Goal: Information Seeking & Learning: Learn about a topic

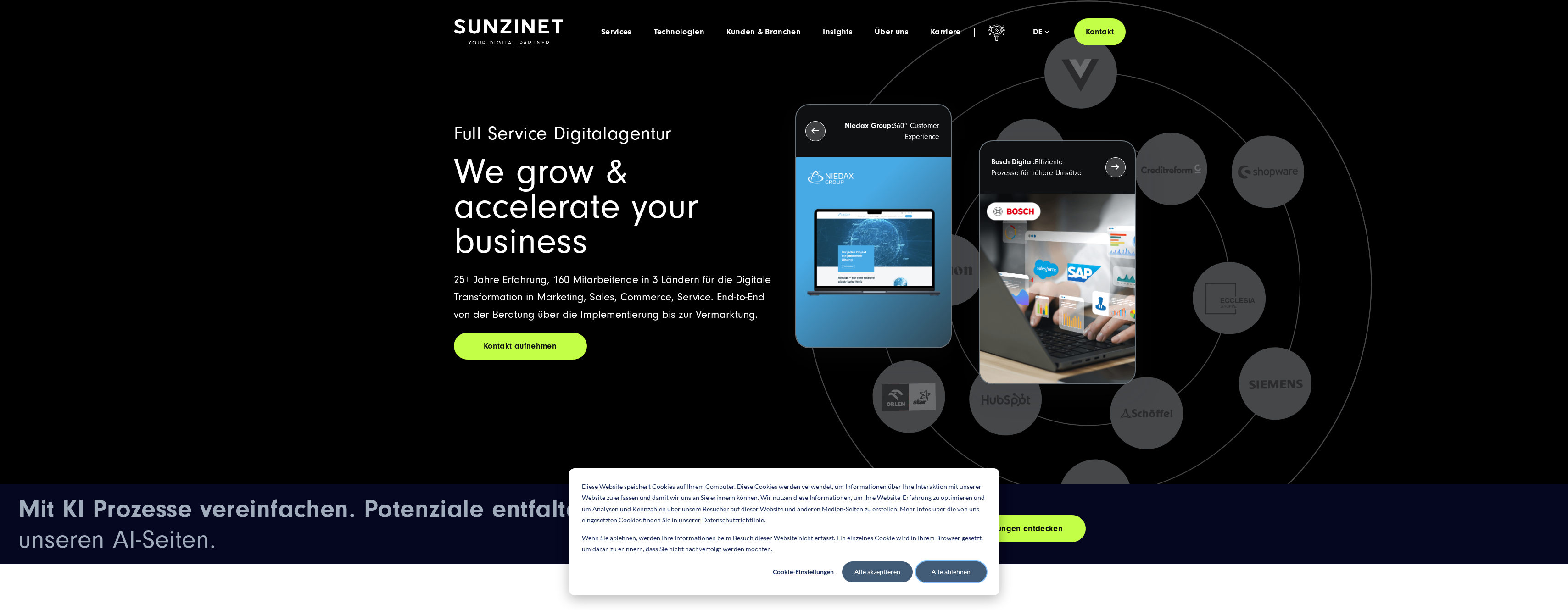
click at [955, 574] on button "Alle ablehnen" at bounding box center [951, 572] width 71 height 21
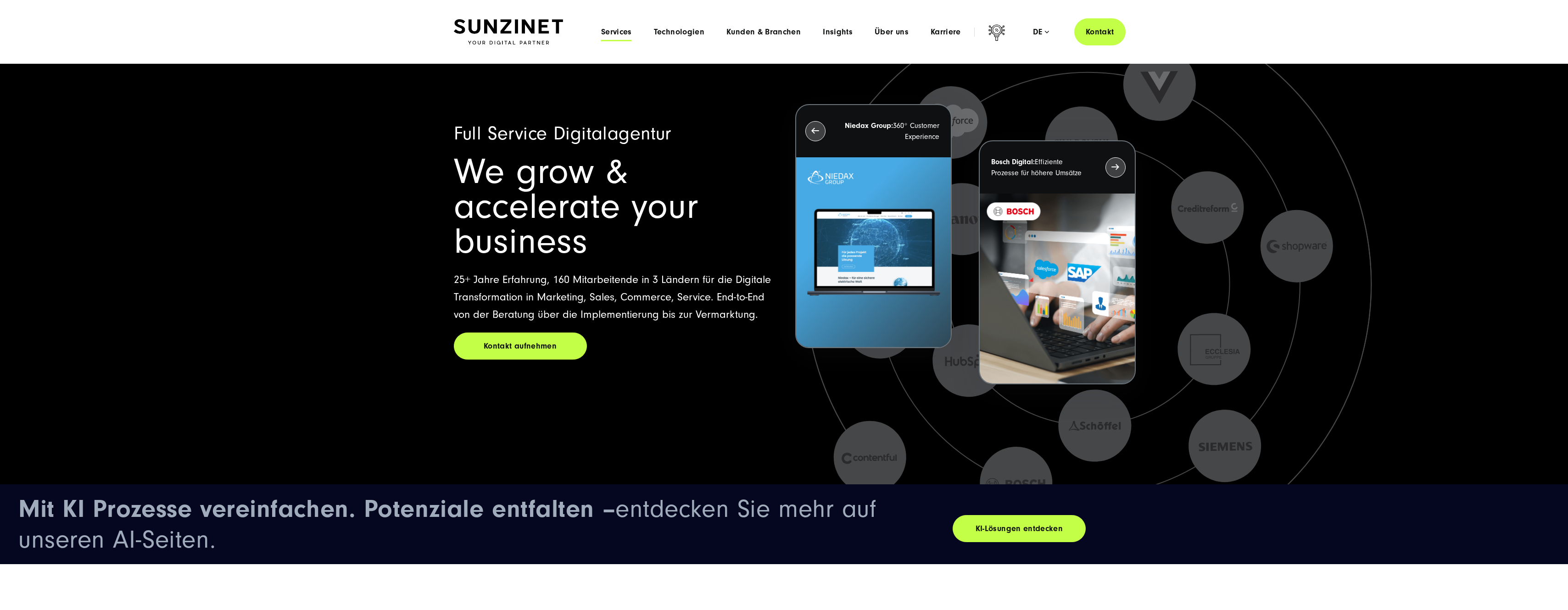
click at [611, 32] on span "Services" at bounding box center [617, 32] width 31 height 9
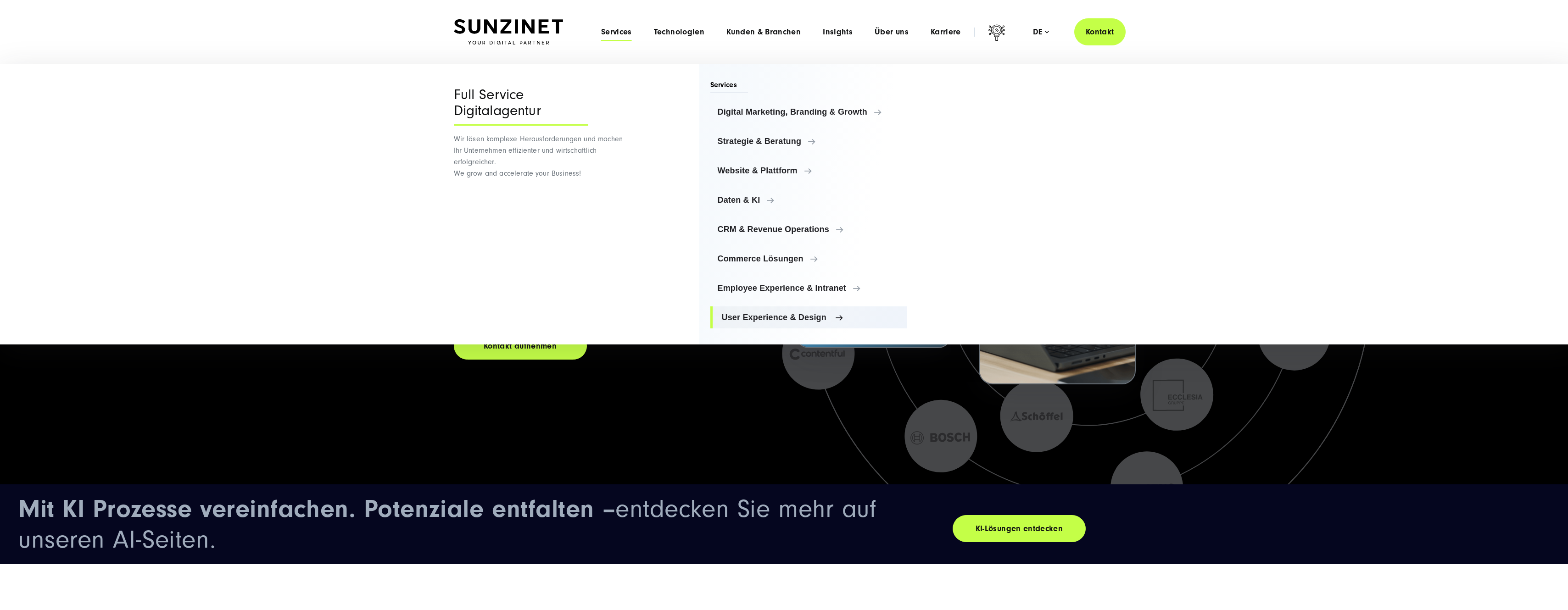
click at [772, 317] on span "User Experience & Design" at bounding box center [811, 317] width 178 height 9
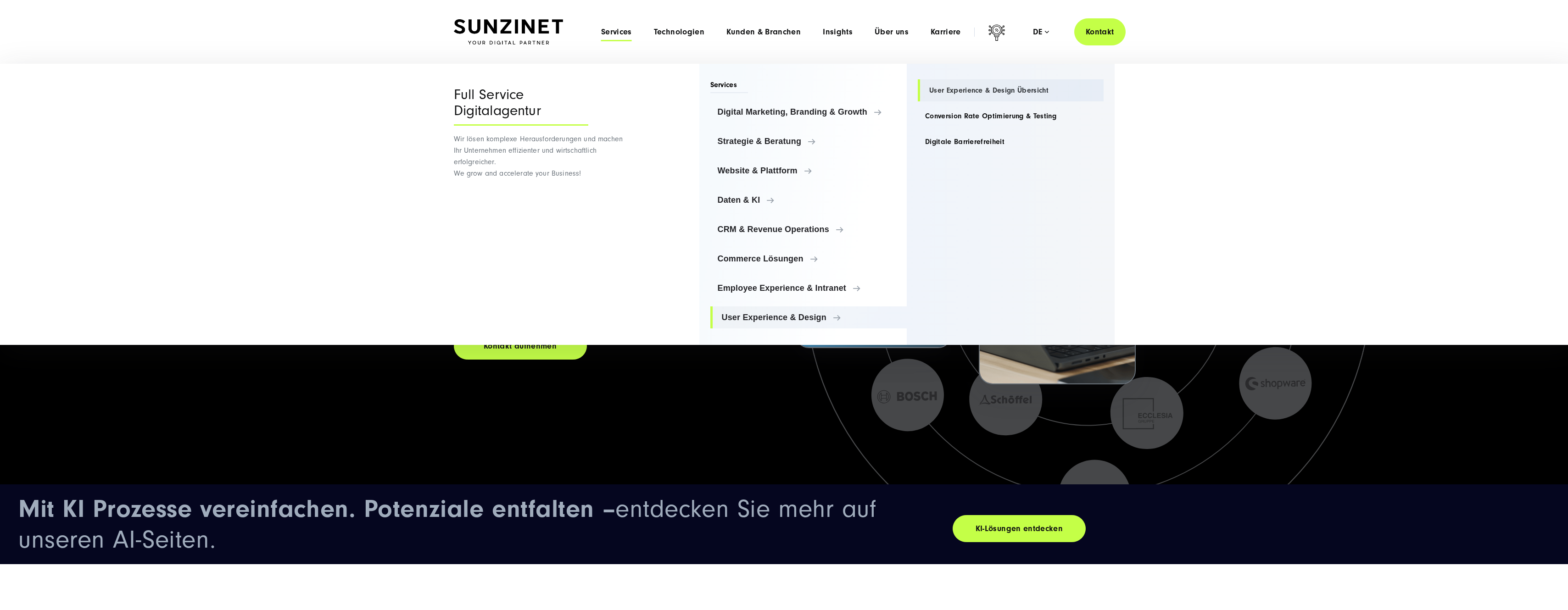
click at [1000, 90] on link "User Experience & Design Übersicht" at bounding box center [1011, 90] width 186 height 22
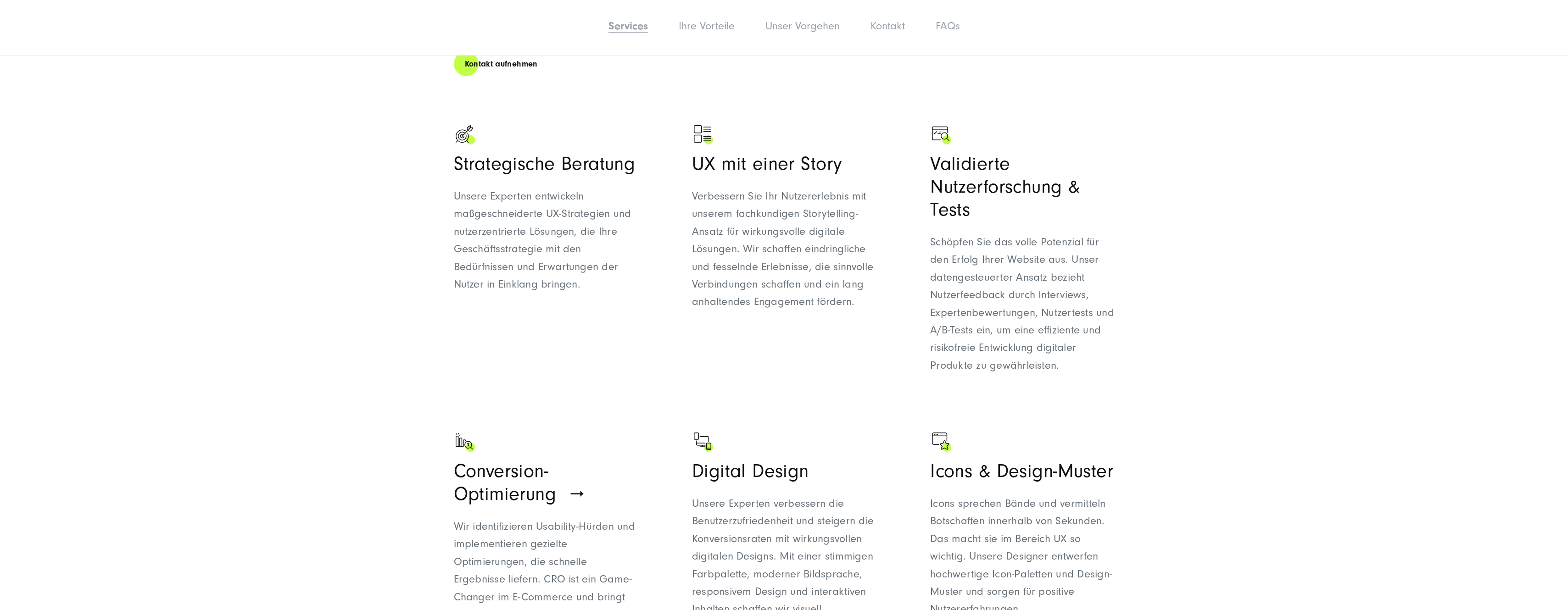
scroll to position [780, 0]
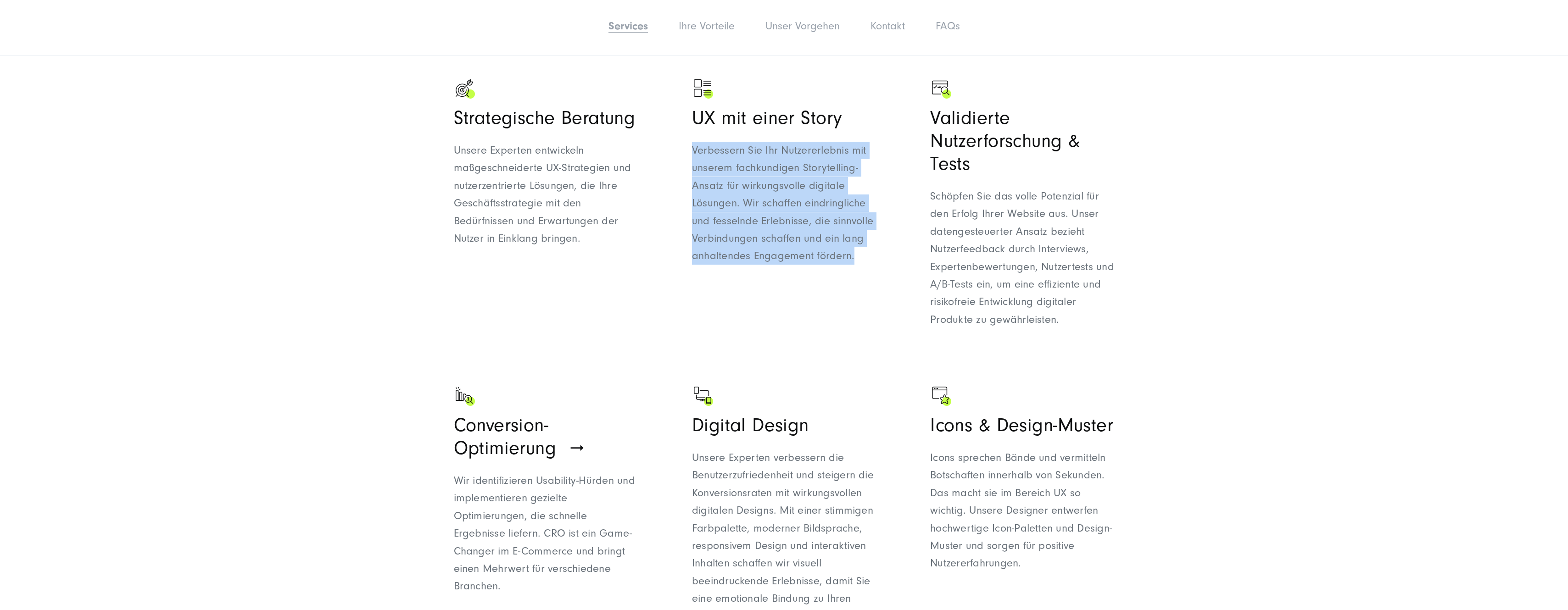
drag, startPoint x: 691, startPoint y: 150, endPoint x: 874, endPoint y: 250, distance: 208.5
click at [874, 250] on ul "Strategische Beratung Unsere Experten entwickeln maßgeschneiderte UX-Strategien…" at bounding box center [784, 480] width 661 height 814
drag, startPoint x: 874, startPoint y: 250, endPoint x: 822, endPoint y: 283, distance: 61.6
click at [822, 283] on div "UX mit einer Story Verbessern Sie Ihr Nutzererlebnis mit unserem fachkundigen S…" at bounding box center [784, 212] width 184 height 269
drag, startPoint x: 745, startPoint y: 203, endPoint x: 868, endPoint y: 257, distance: 134.3
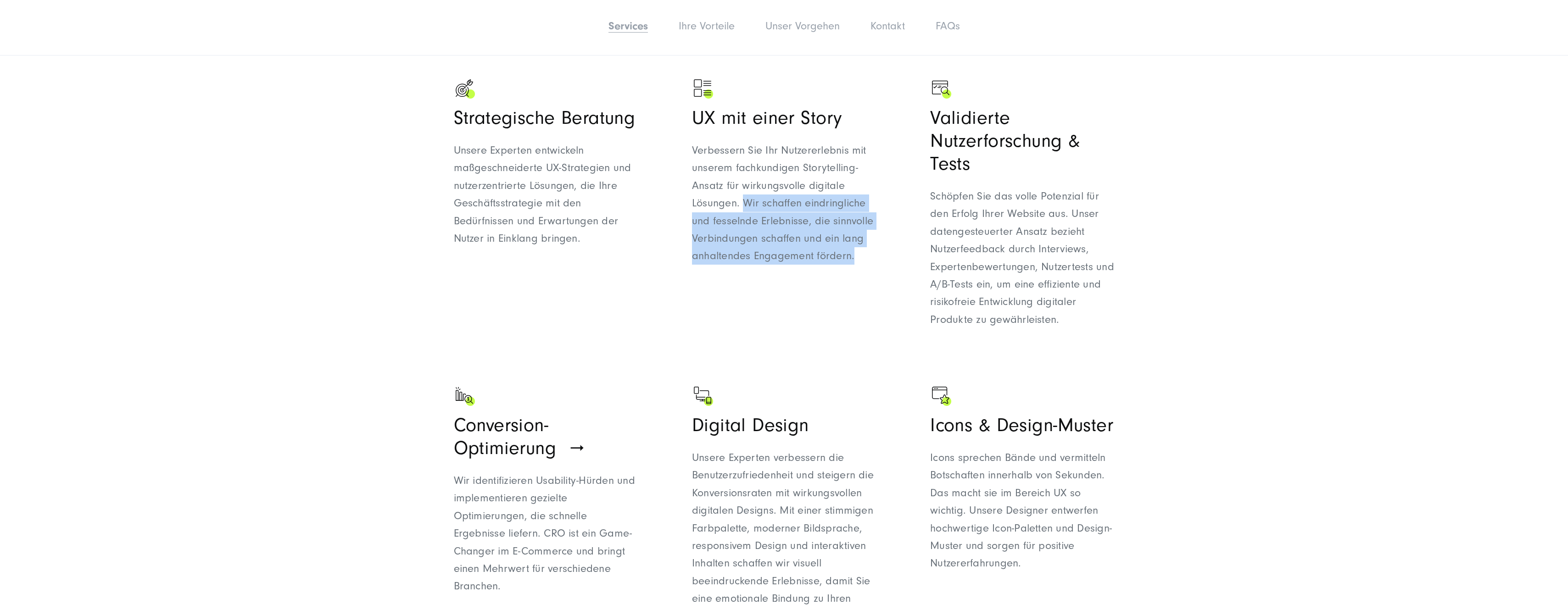
click at [868, 257] on p "Verbessern Sie Ihr Nutzererlebnis mit unserem fachkundigen Storytelling-Ansatz …" at bounding box center [784, 203] width 184 height 123
drag, startPoint x: 868, startPoint y: 257, endPoint x: 839, endPoint y: 297, distance: 49.4
click at [839, 297] on div "UX mit einer Story Verbessern Sie Ihr Nutzererlebnis mit unserem fachkundigen S…" at bounding box center [784, 212] width 184 height 269
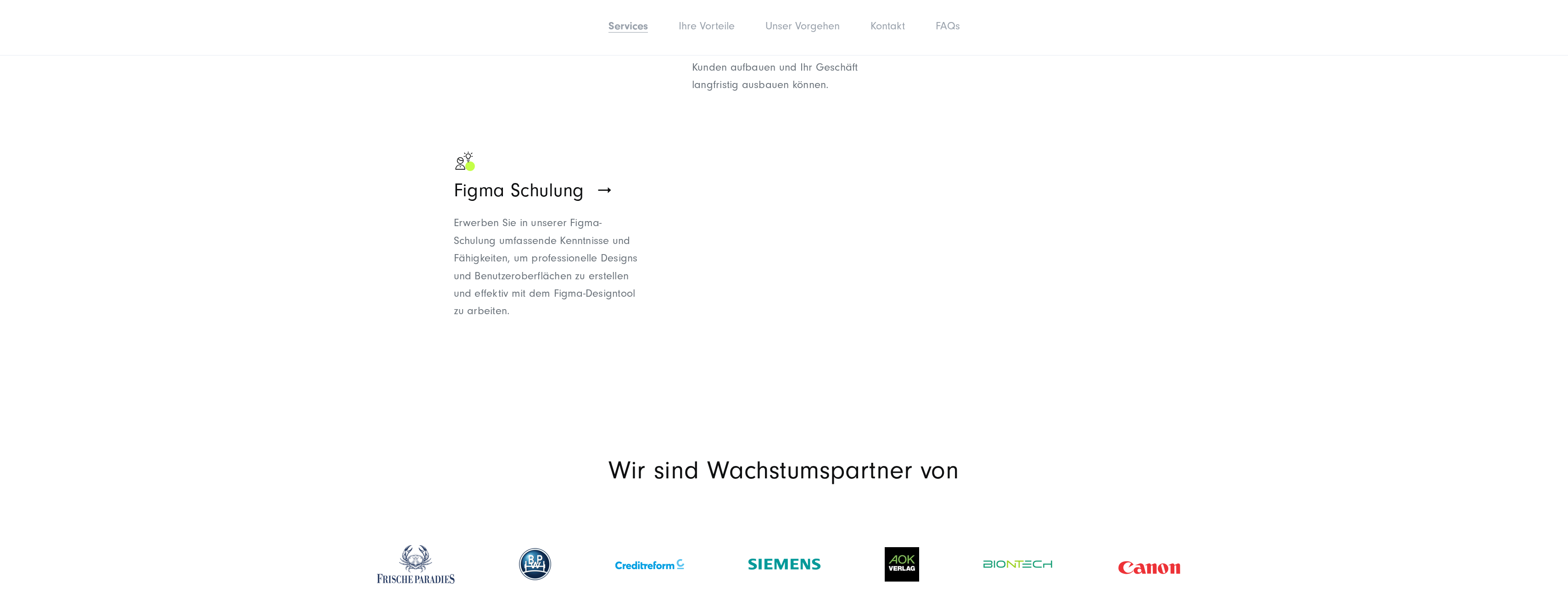
scroll to position [1331, 0]
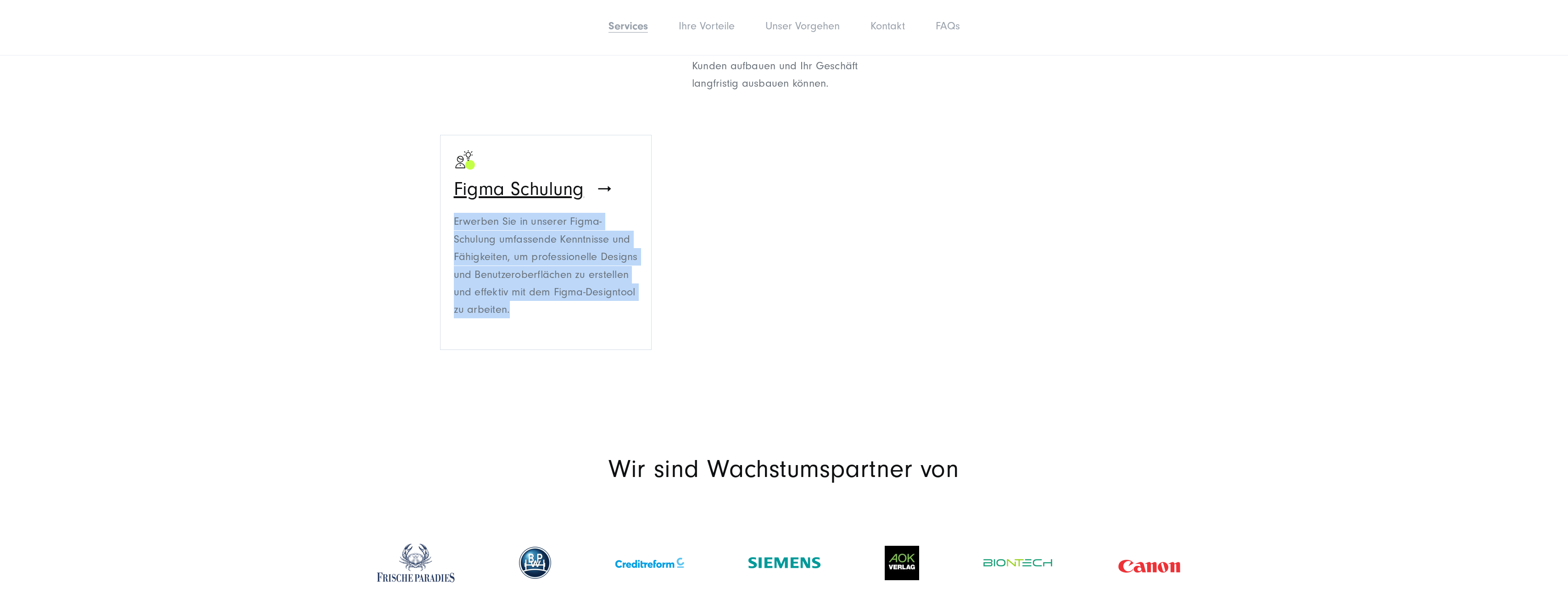
drag, startPoint x: 430, startPoint y: 217, endPoint x: 626, endPoint y: 309, distance: 216.5
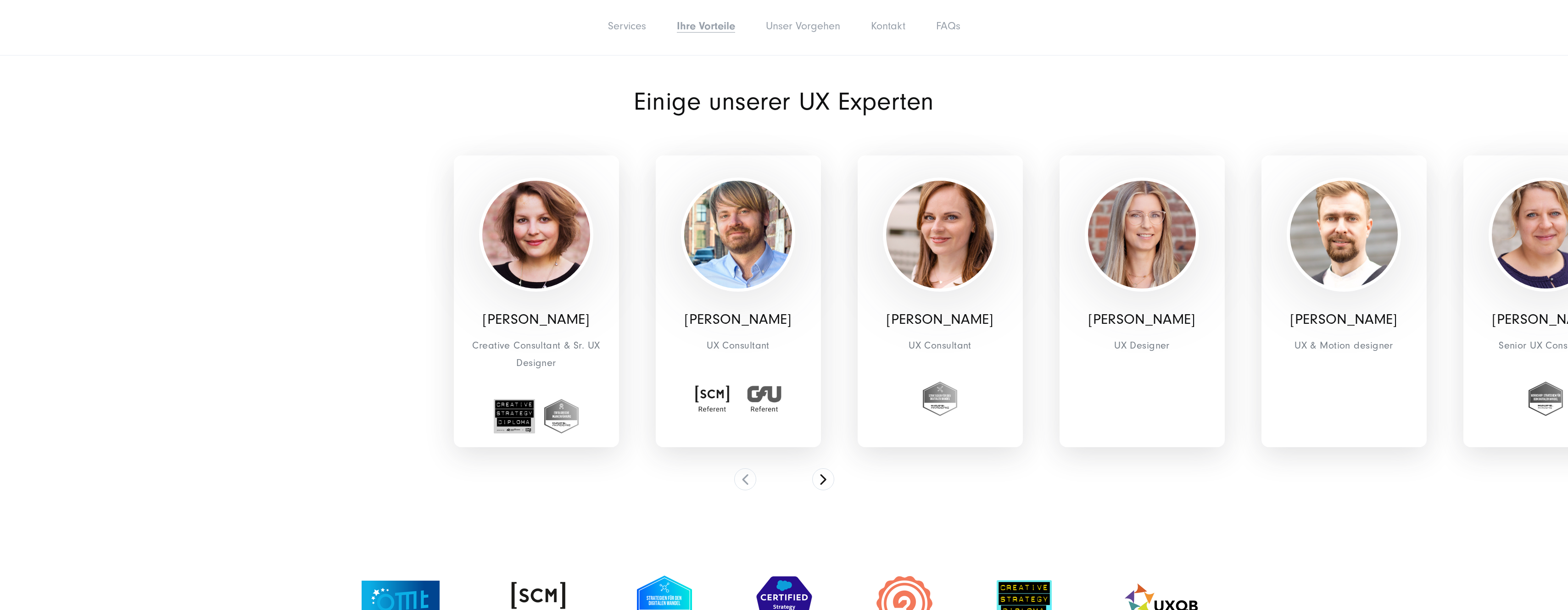
scroll to position [2432, 0]
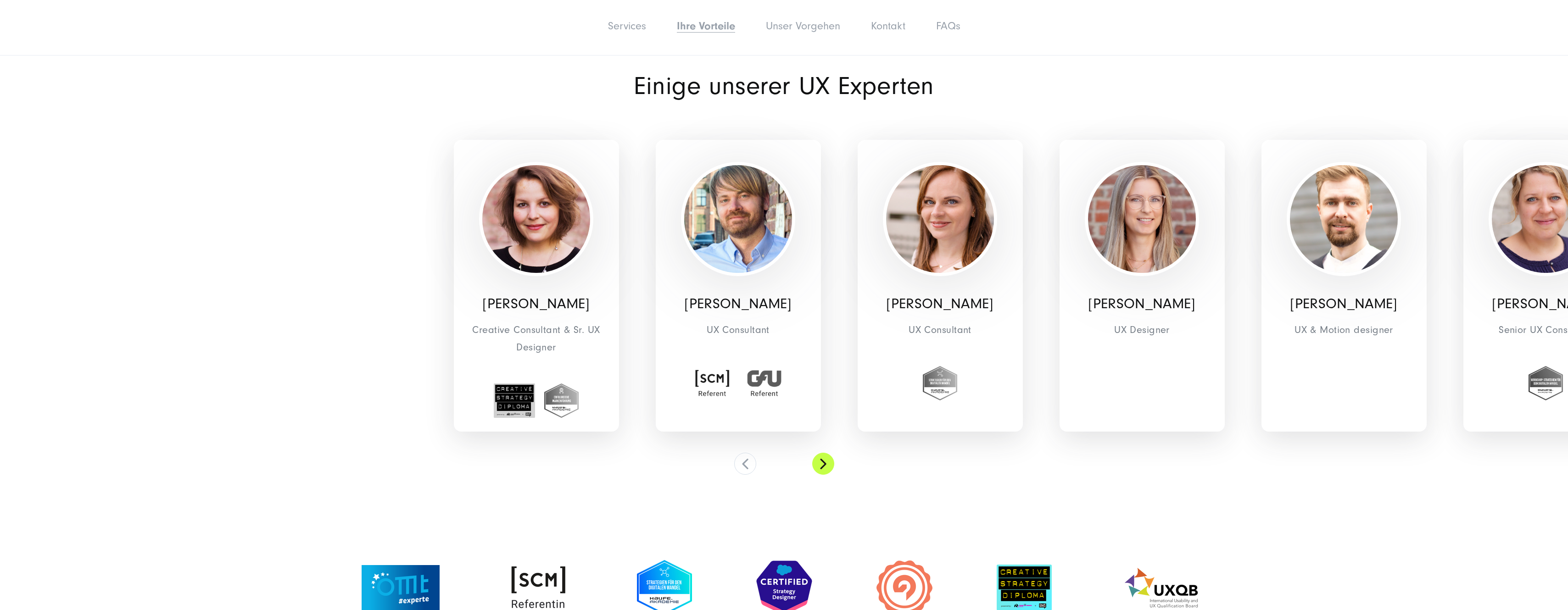
click at [824, 462] on button at bounding box center [823, 464] width 22 height 22
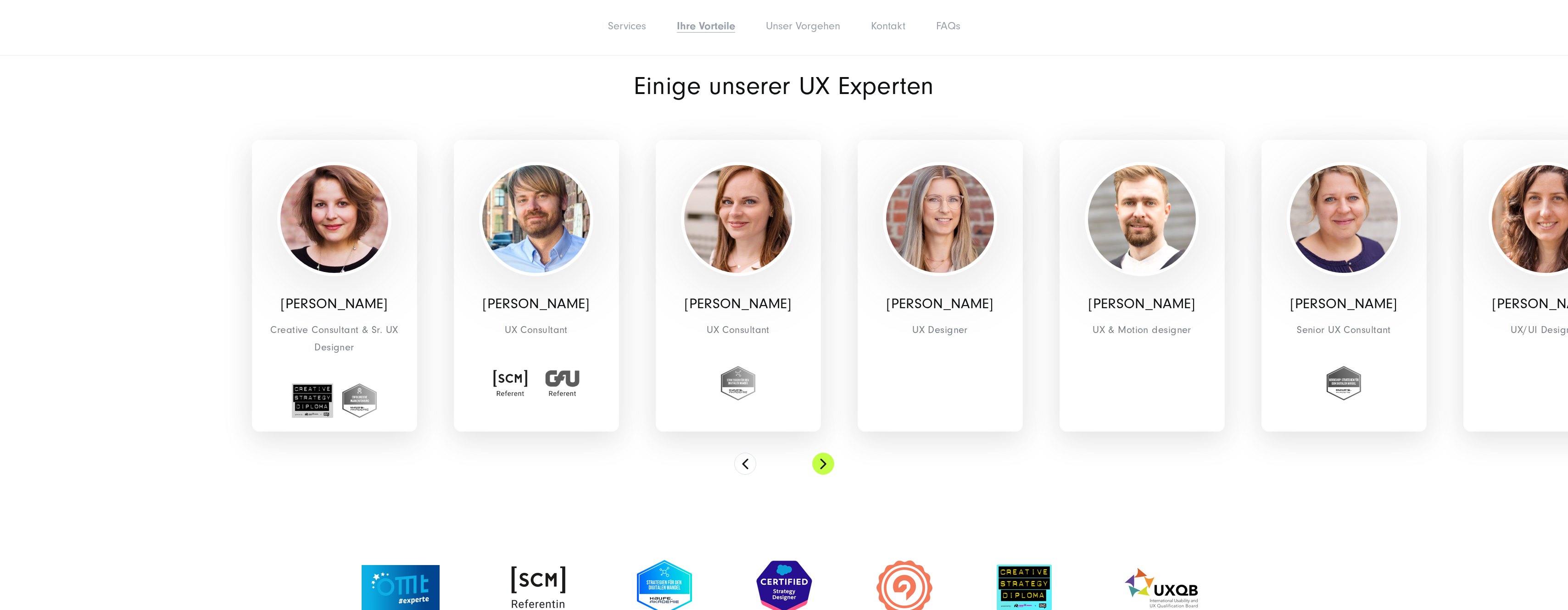
click at [824, 462] on button at bounding box center [823, 464] width 22 height 22
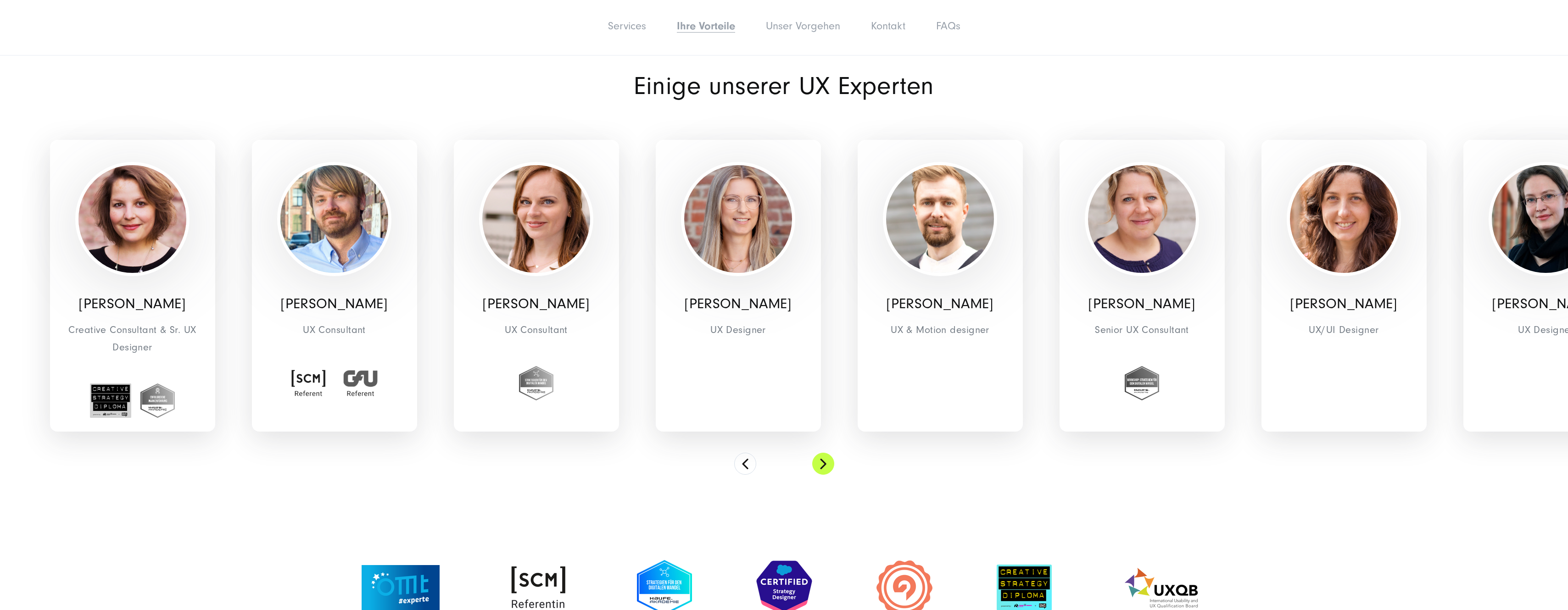
click at [824, 462] on button at bounding box center [823, 464] width 22 height 22
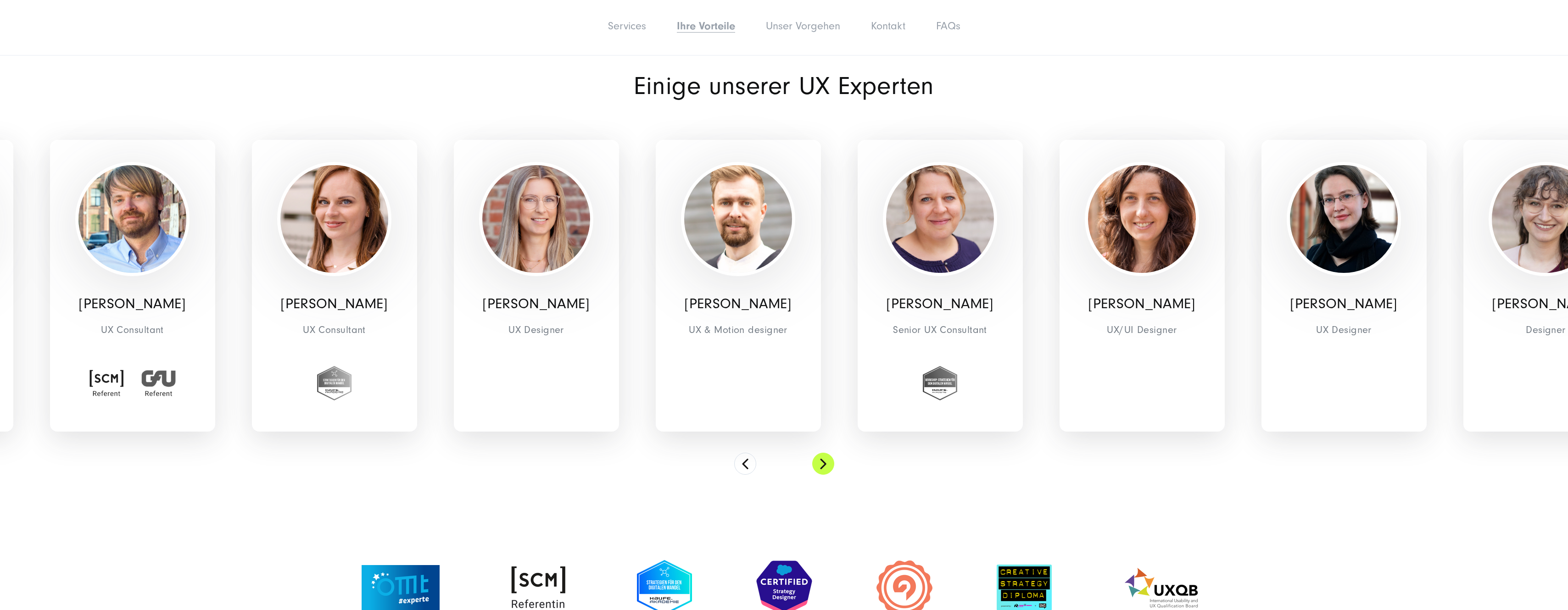
click at [824, 462] on button at bounding box center [823, 464] width 22 height 22
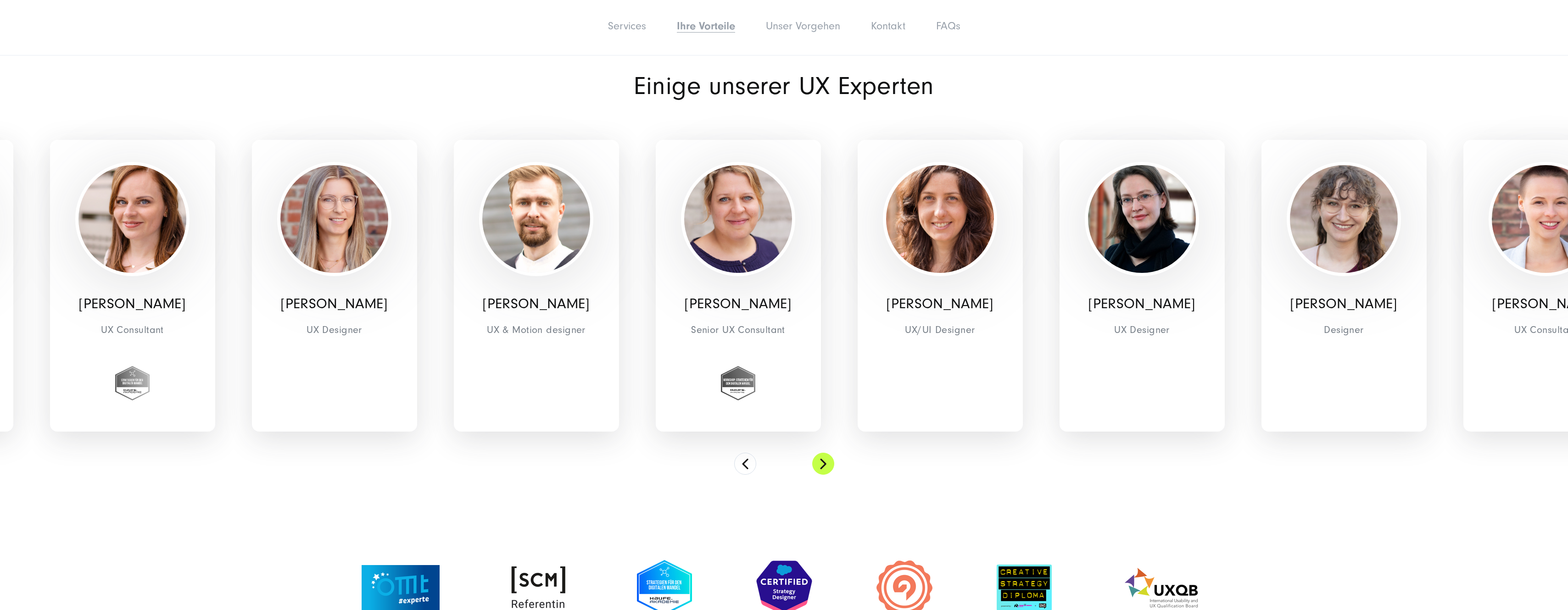
click at [824, 462] on button at bounding box center [823, 464] width 22 height 22
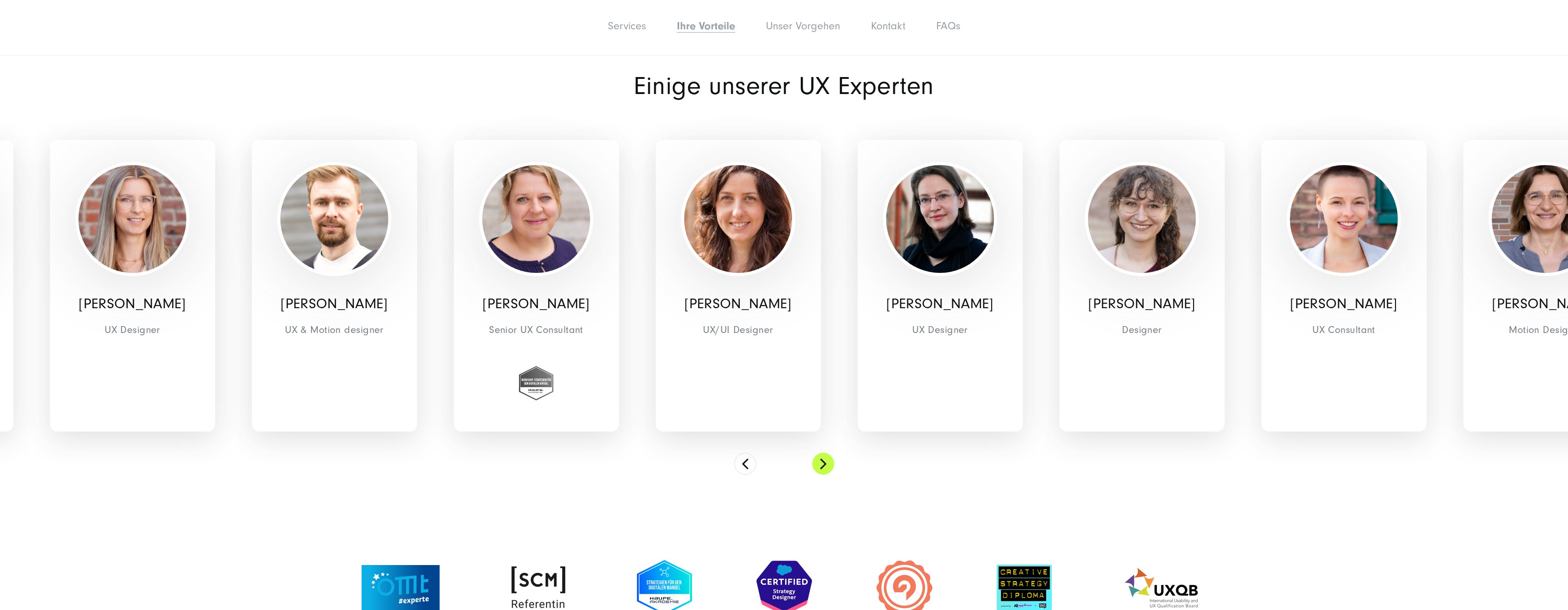
click at [824, 462] on button at bounding box center [823, 464] width 22 height 22
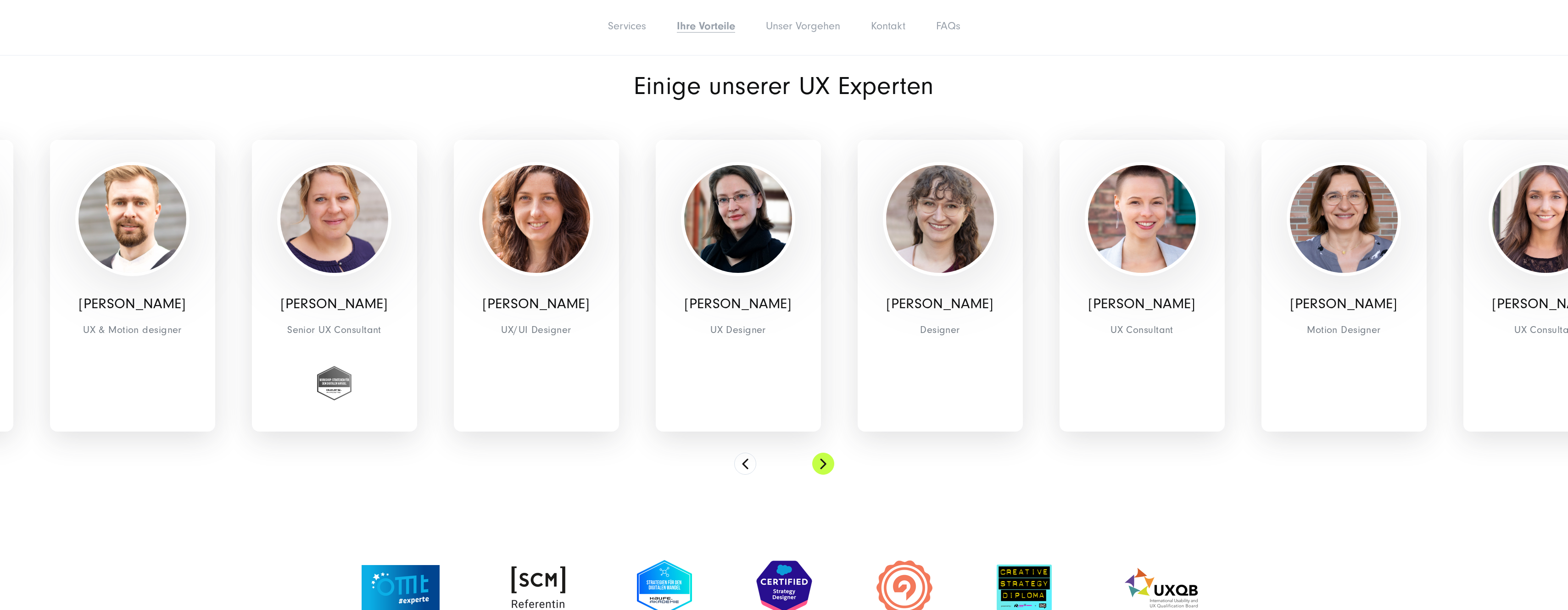
click at [824, 462] on button at bounding box center [823, 464] width 22 height 22
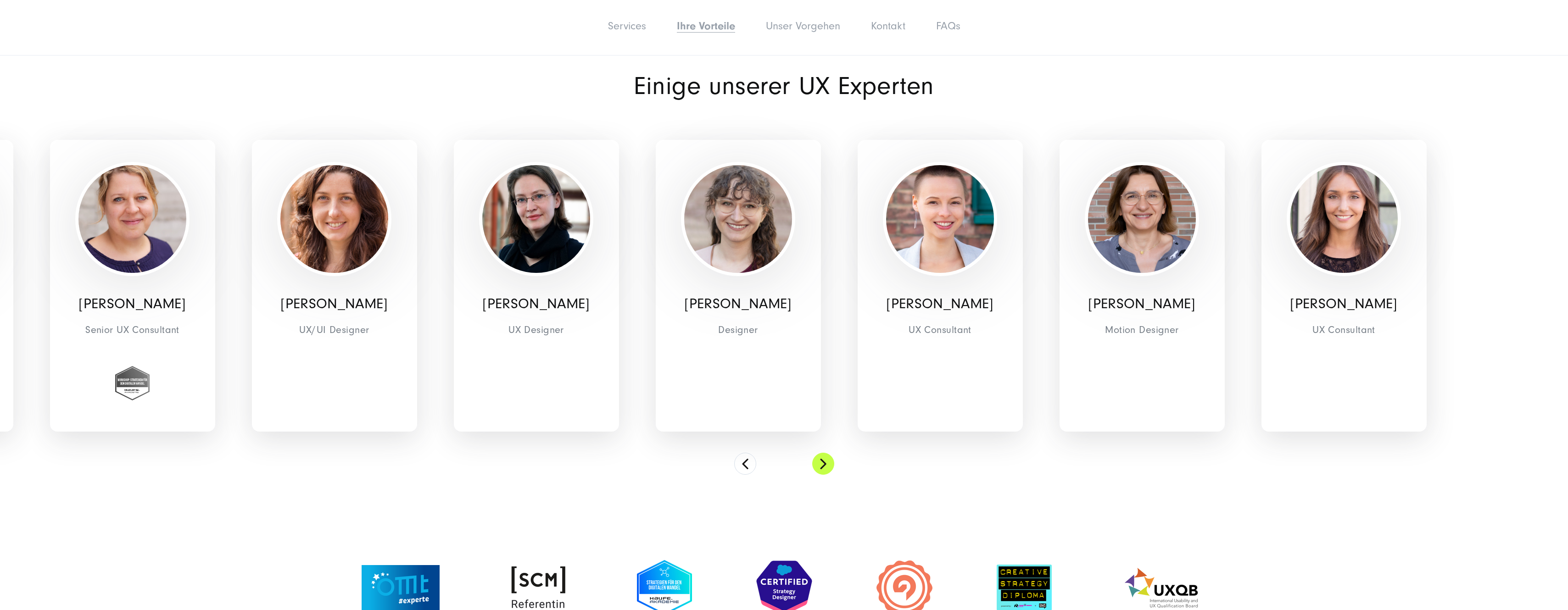
click at [824, 462] on button at bounding box center [823, 464] width 22 height 22
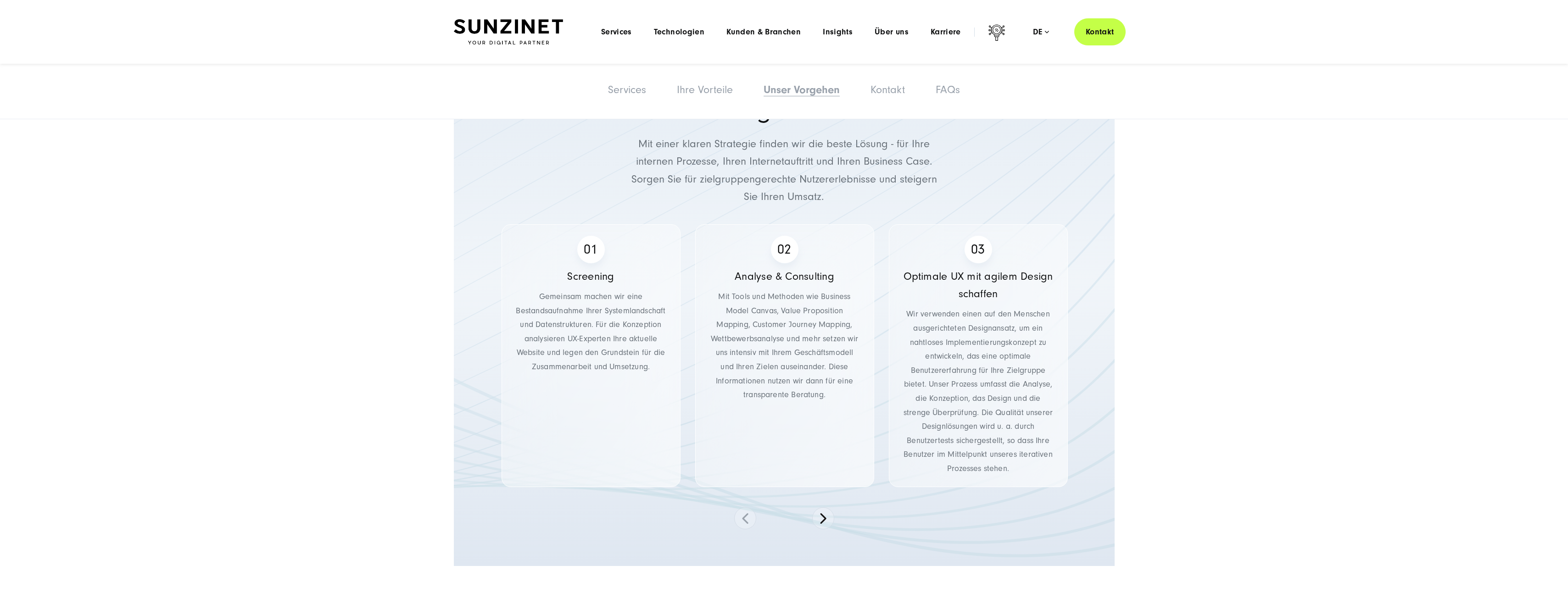
scroll to position [3074, 0]
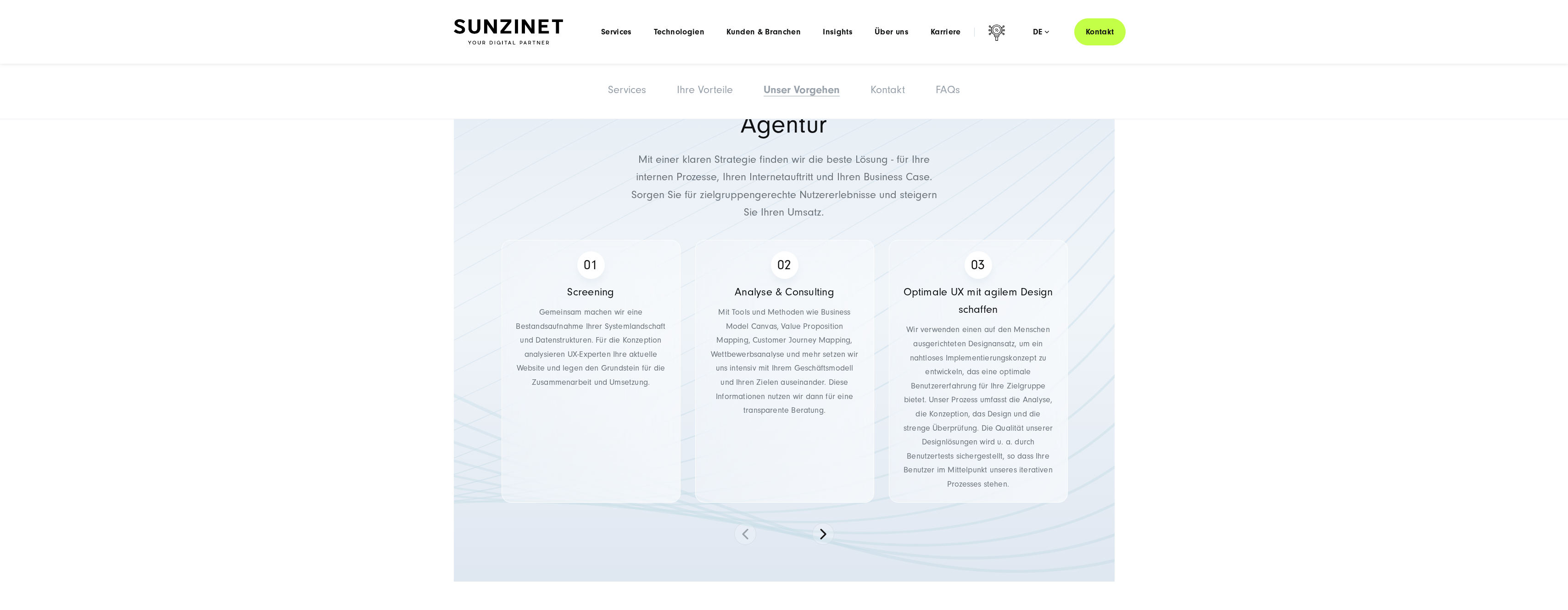
drag, startPoint x: 640, startPoint y: 155, endPoint x: 756, endPoint y: 179, distance: 118.5
click at [756, 179] on div "Unser Ansatz als UX-Design-Agentur Mit einer klaren Strategie finden wir die be…" at bounding box center [784, 314] width 661 height 533
click at [1166, 222] on section "Unser Ansatz als UX-Design-Agentur Mit einer klaren Strategie finden wir die be…" at bounding box center [784, 315] width 1568 height 607
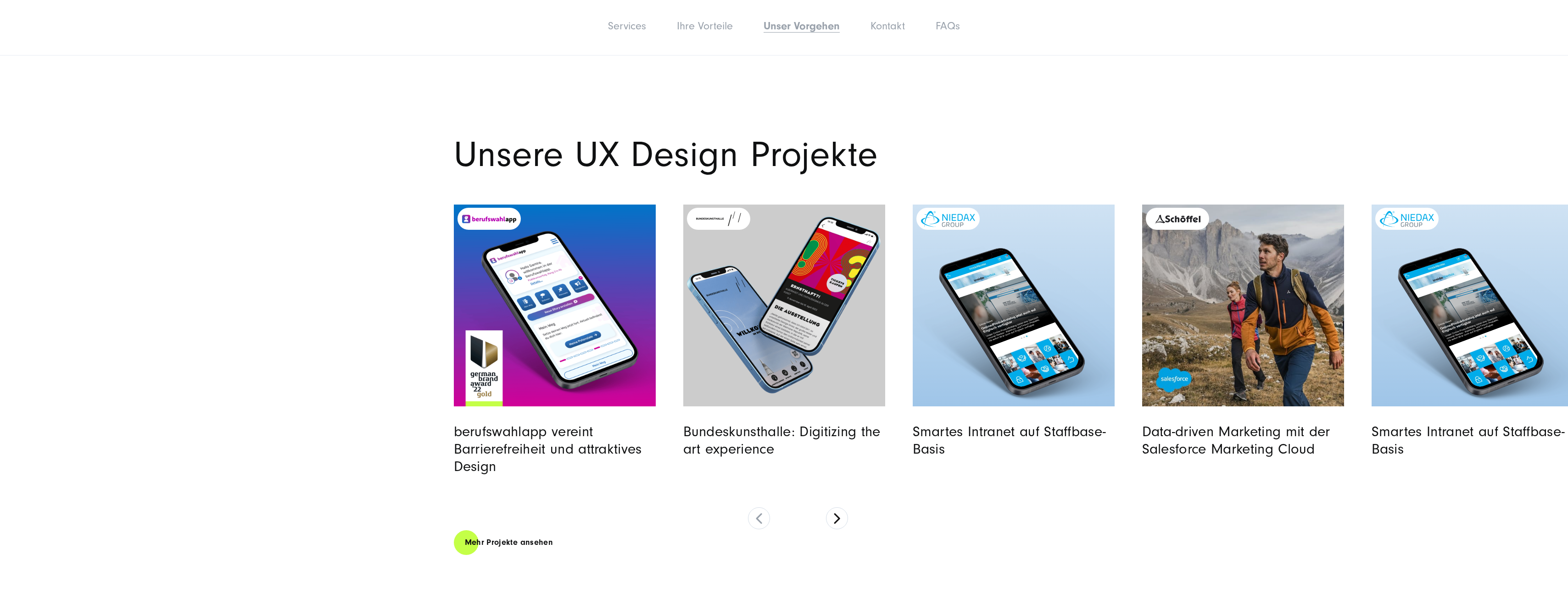
scroll to position [3625, 0]
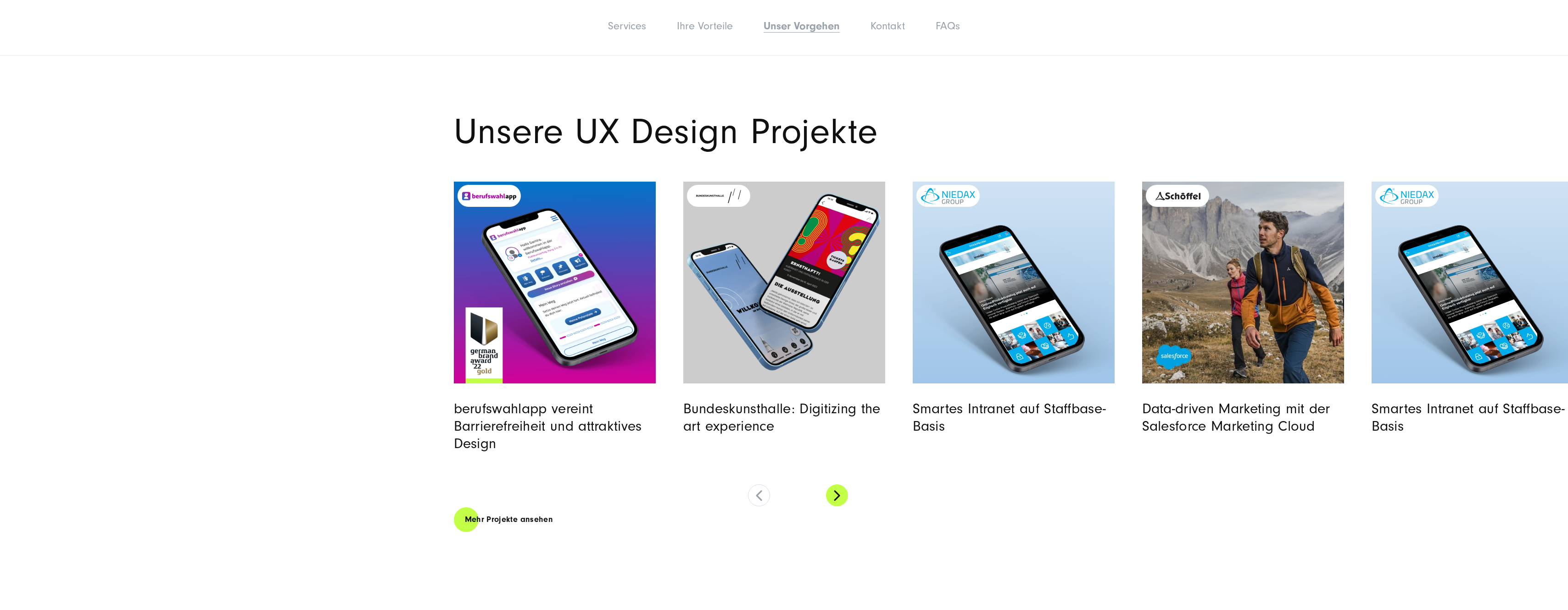
click at [833, 493] on button at bounding box center [837, 495] width 22 height 22
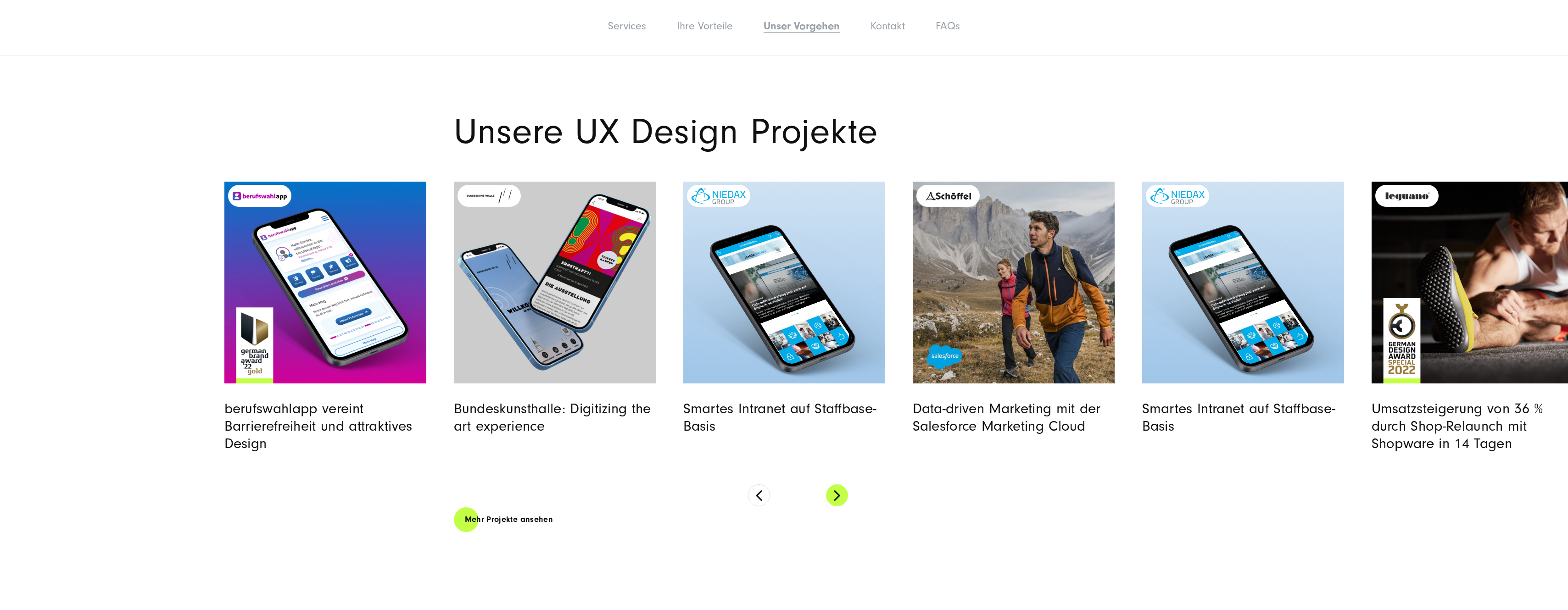
click at [833, 493] on button at bounding box center [837, 495] width 22 height 22
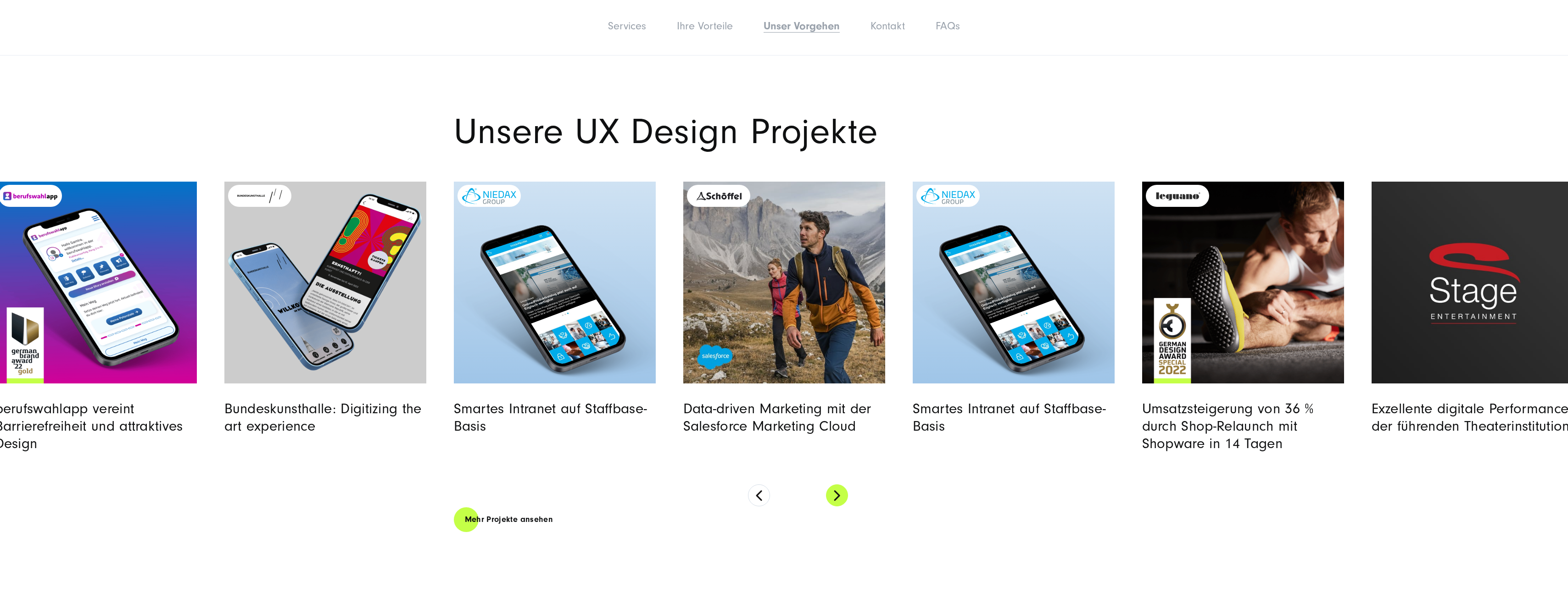
click at [833, 493] on button at bounding box center [837, 495] width 22 height 22
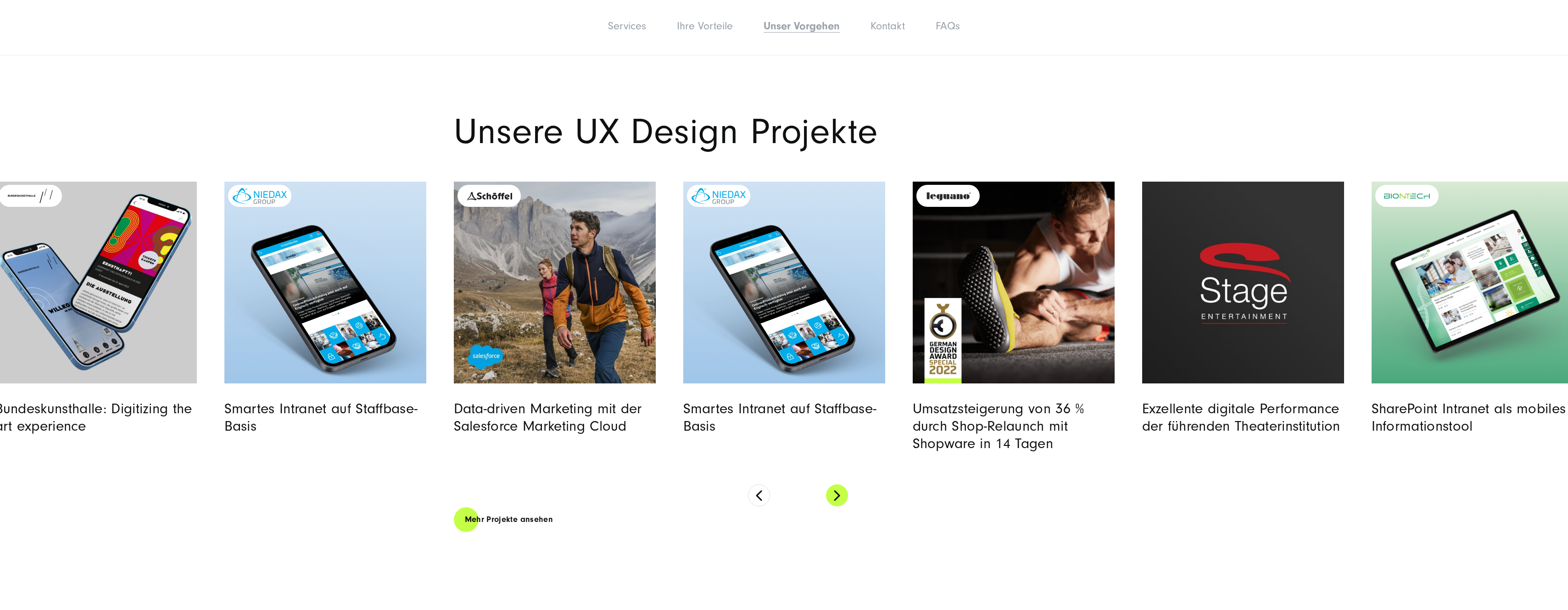
click at [833, 493] on button at bounding box center [837, 495] width 22 height 22
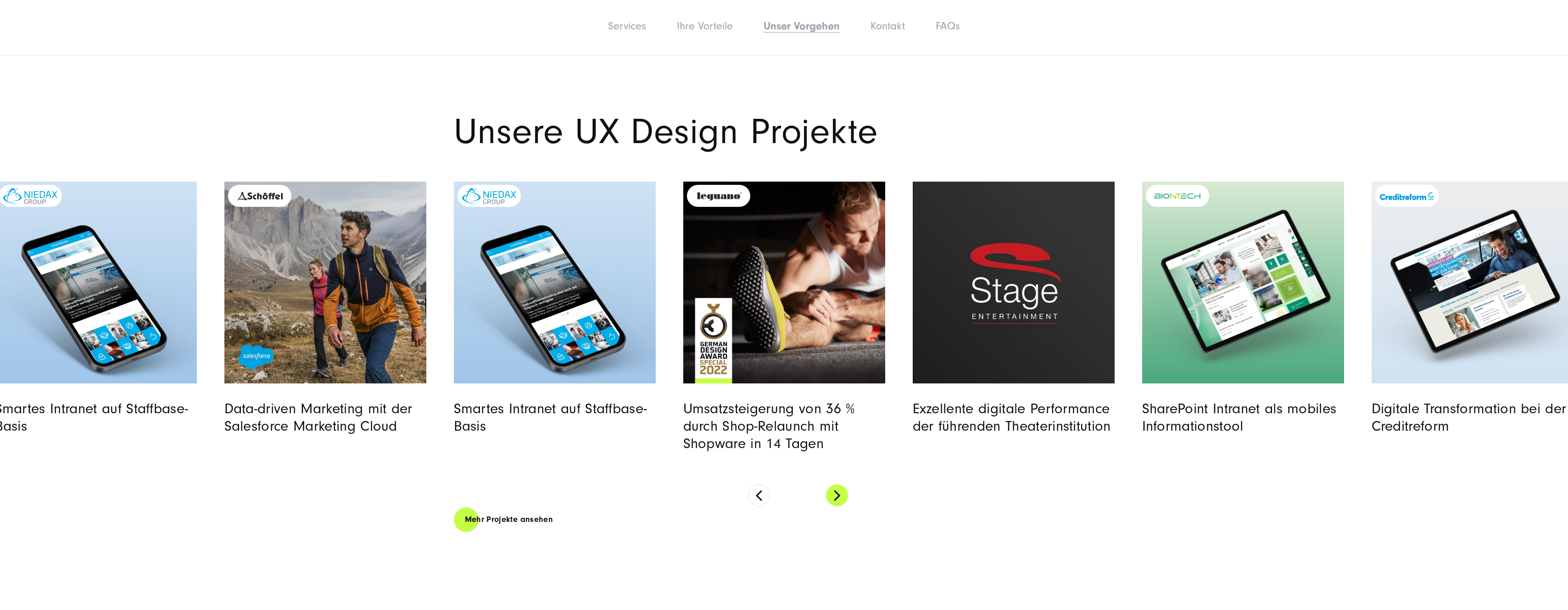
click at [833, 493] on button at bounding box center [837, 495] width 22 height 22
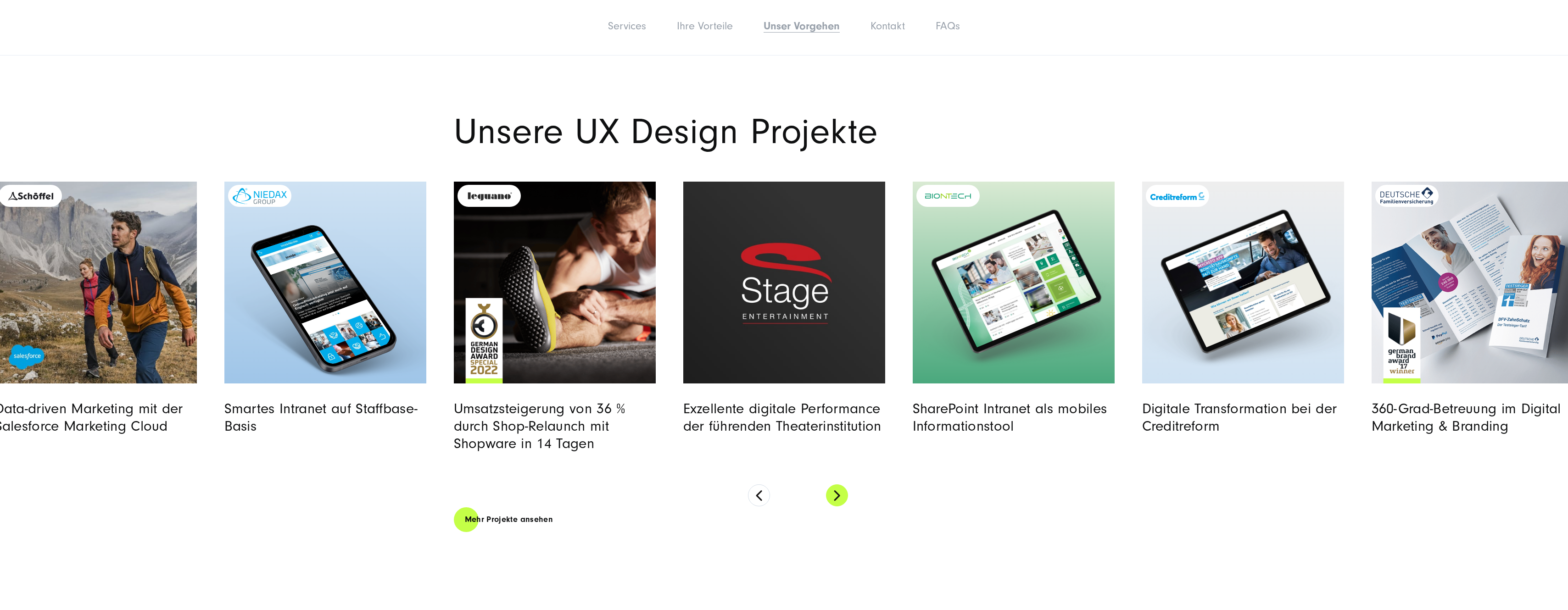
click at [833, 493] on button at bounding box center [837, 495] width 22 height 22
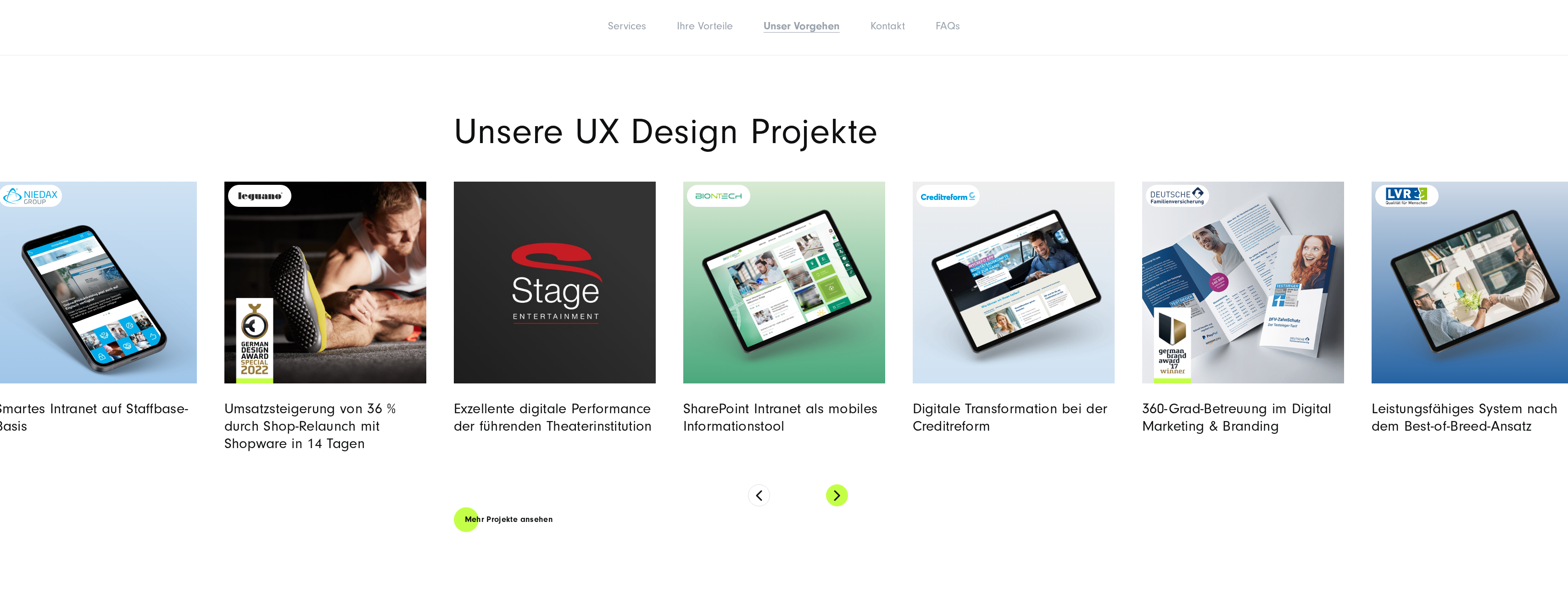
click at [833, 493] on button at bounding box center [837, 495] width 22 height 22
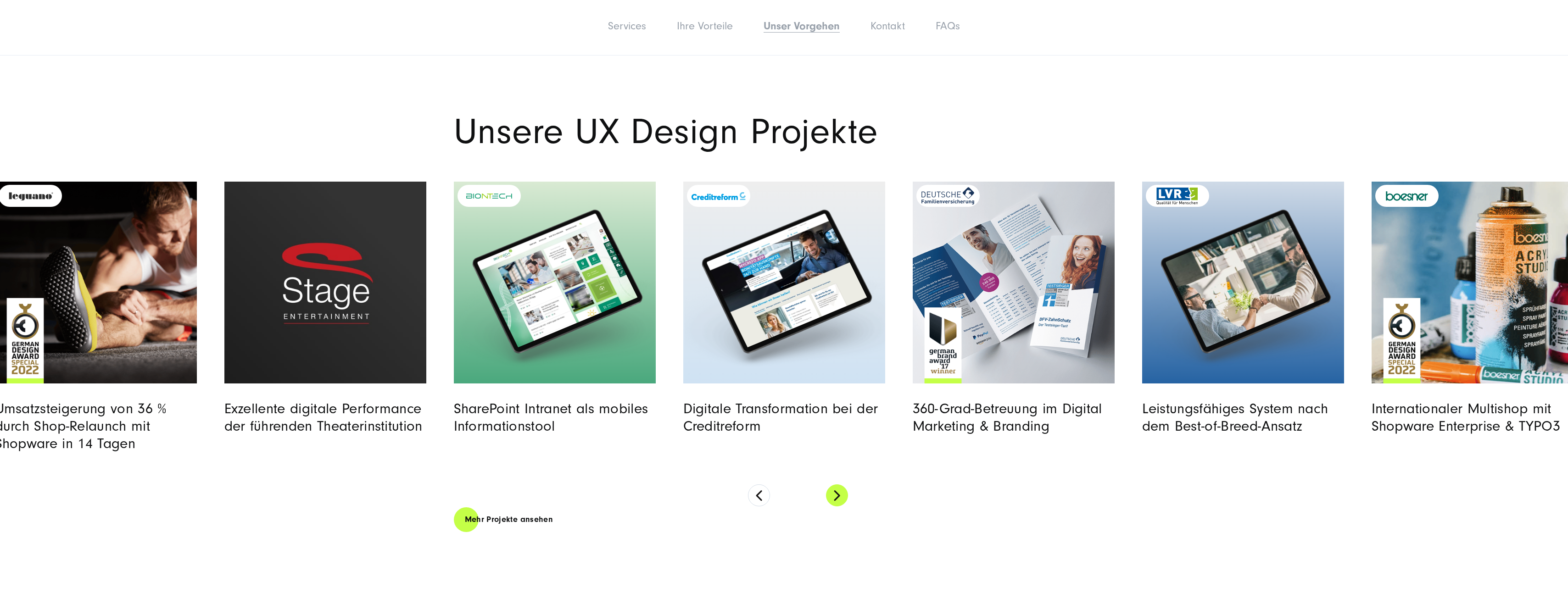
click at [833, 493] on button at bounding box center [837, 495] width 22 height 22
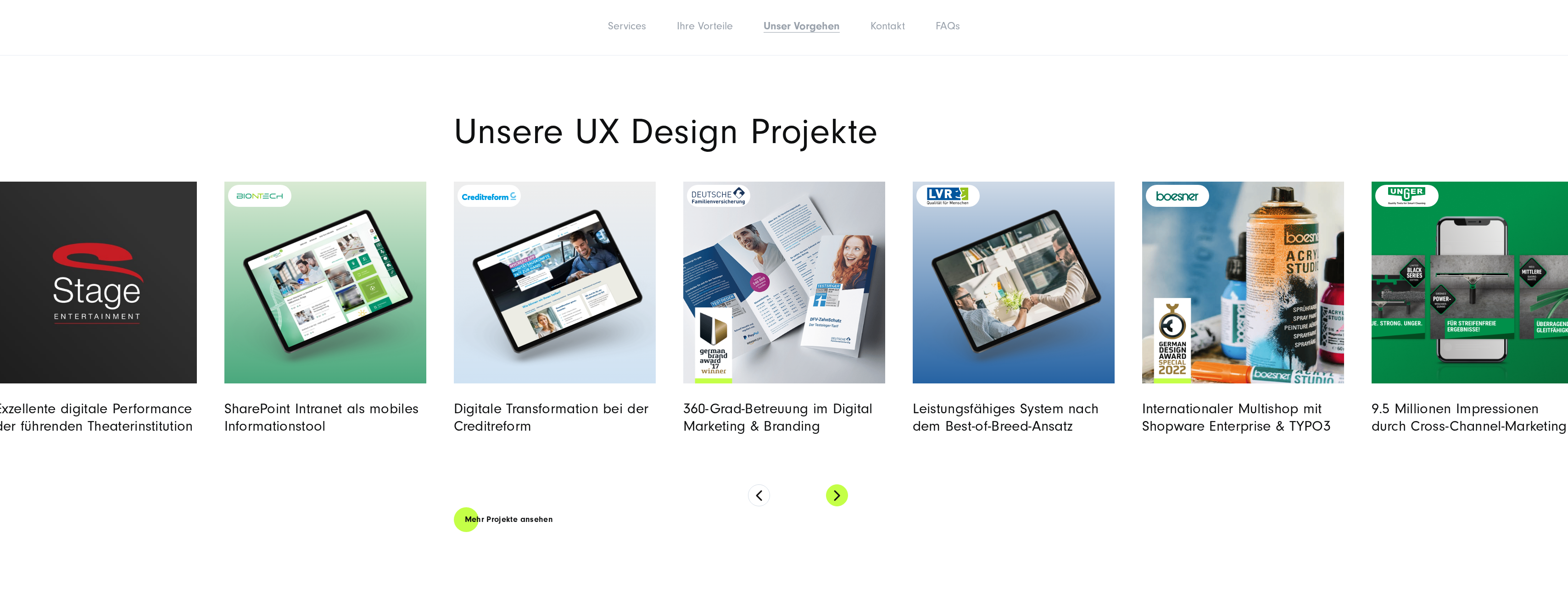
click at [833, 493] on button at bounding box center [837, 495] width 22 height 22
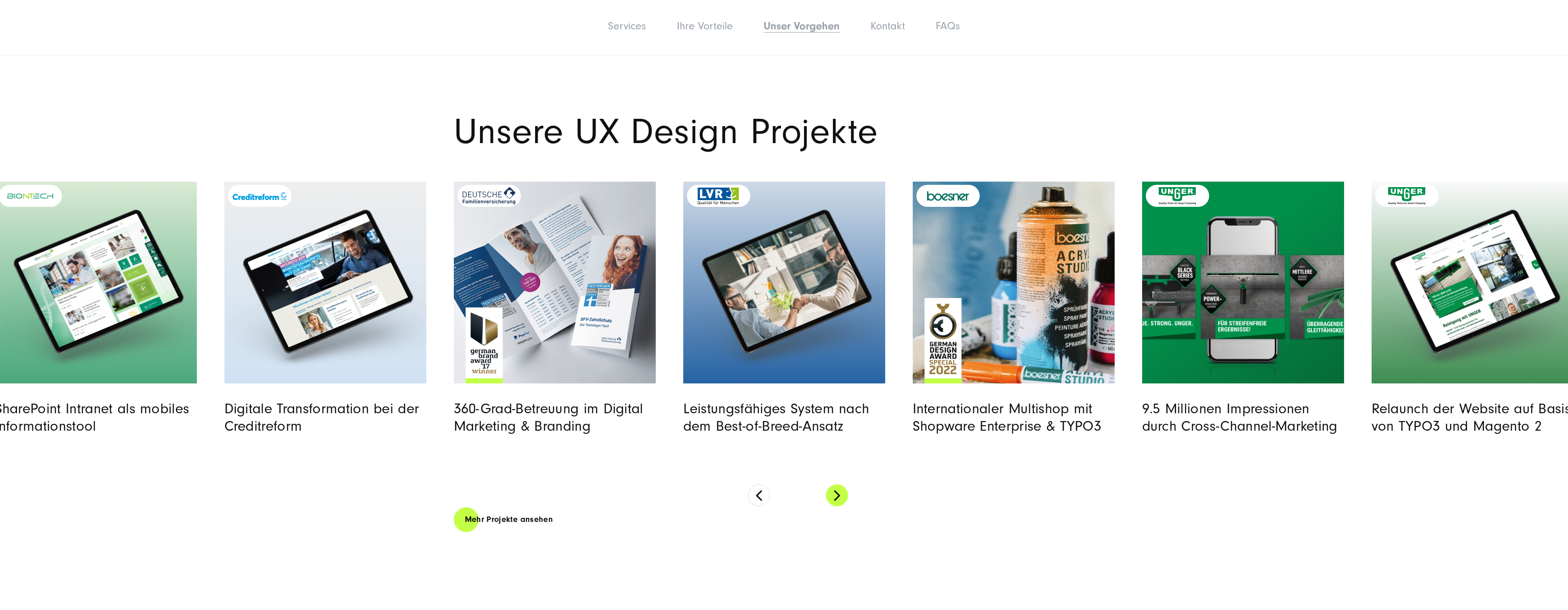
click at [833, 493] on button at bounding box center [837, 495] width 22 height 22
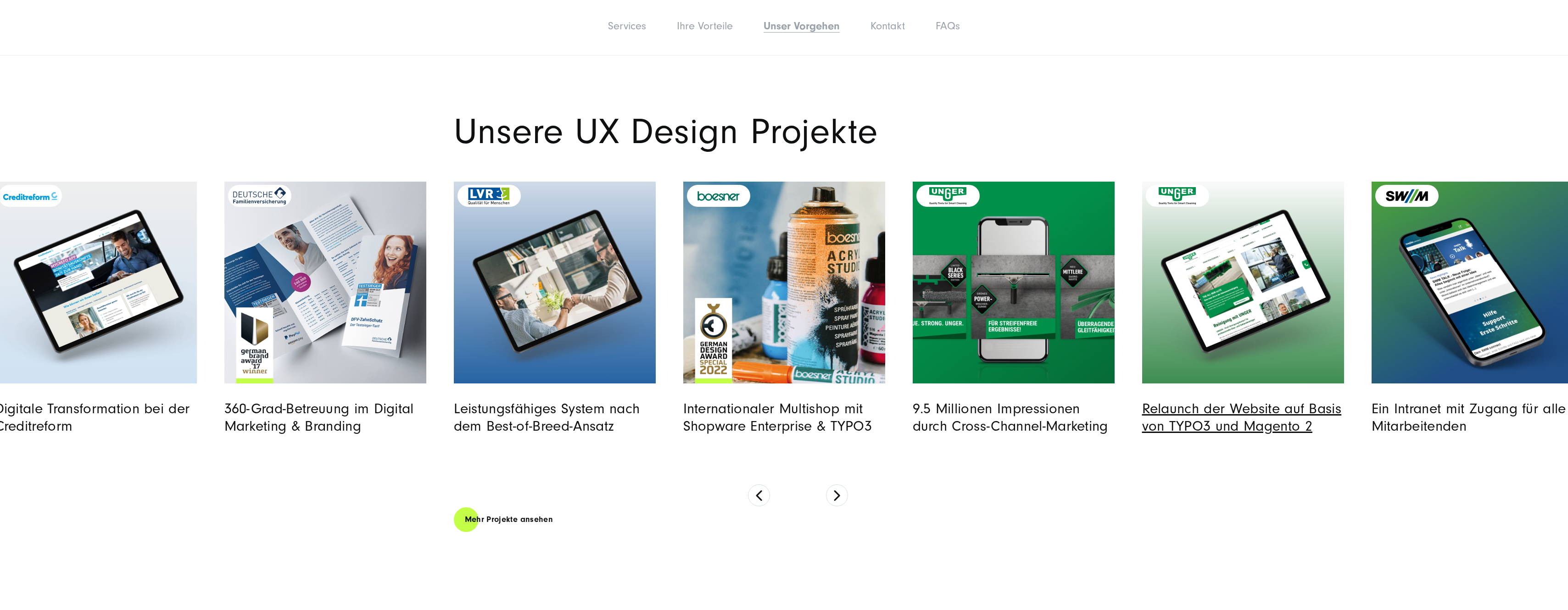
click at [1202, 409] on link "Relaunch der Website auf Basis von TYPO3 und Magento 2" at bounding box center [1242, 417] width 200 height 34
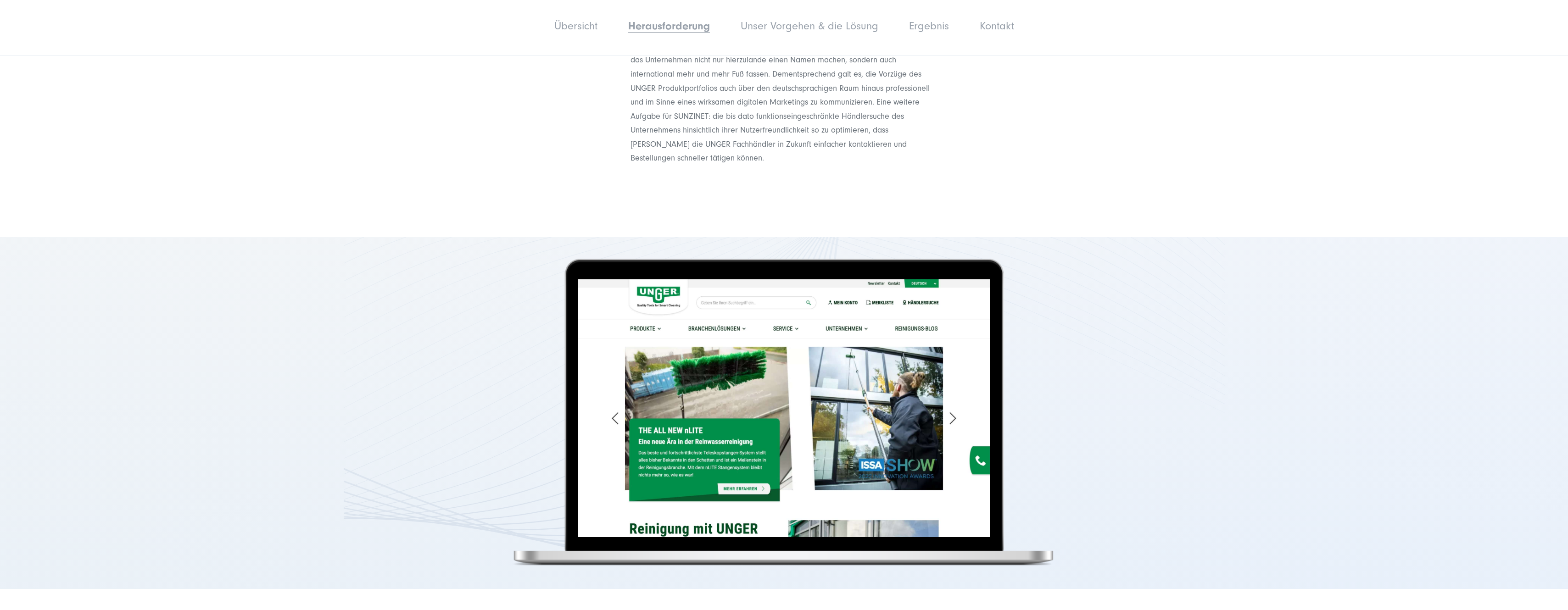
scroll to position [1009, 0]
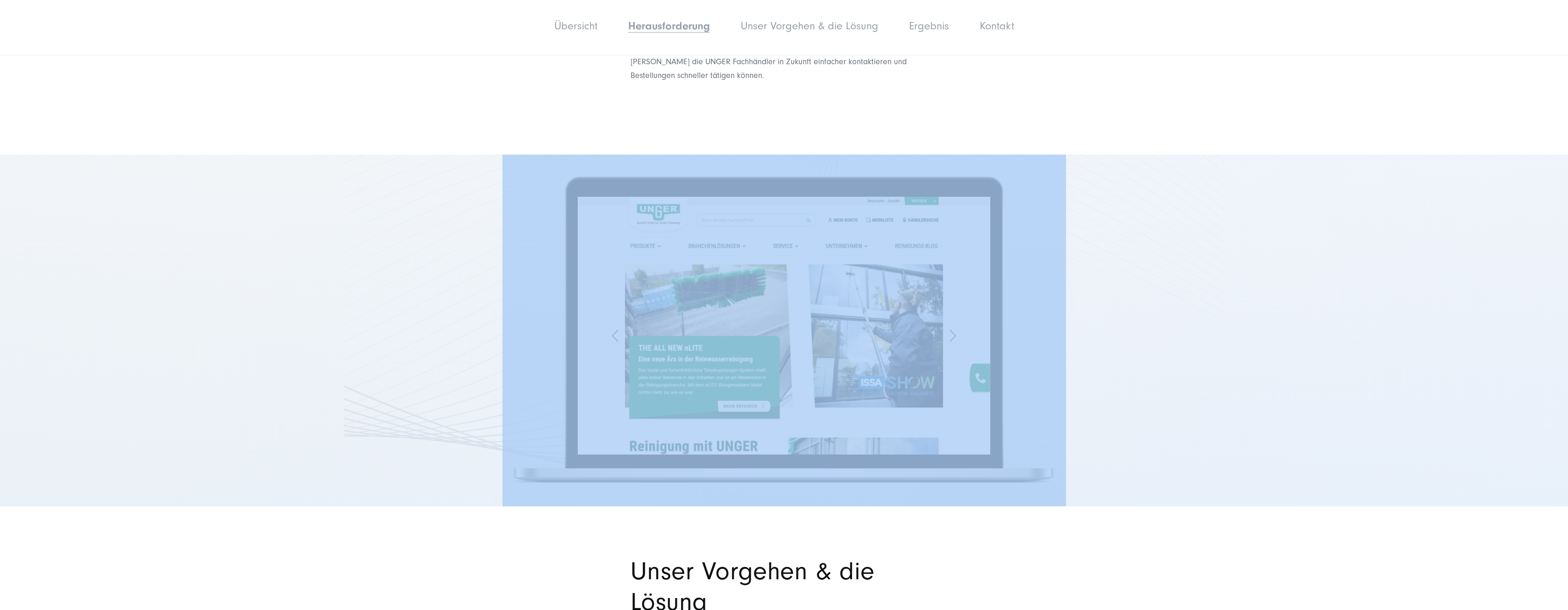
drag, startPoint x: 390, startPoint y: 341, endPoint x: 903, endPoint y: 359, distance: 513.3
click at [903, 359] on section at bounding box center [784, 331] width 1568 height 352
click at [1185, 390] on section at bounding box center [784, 331] width 1568 height 352
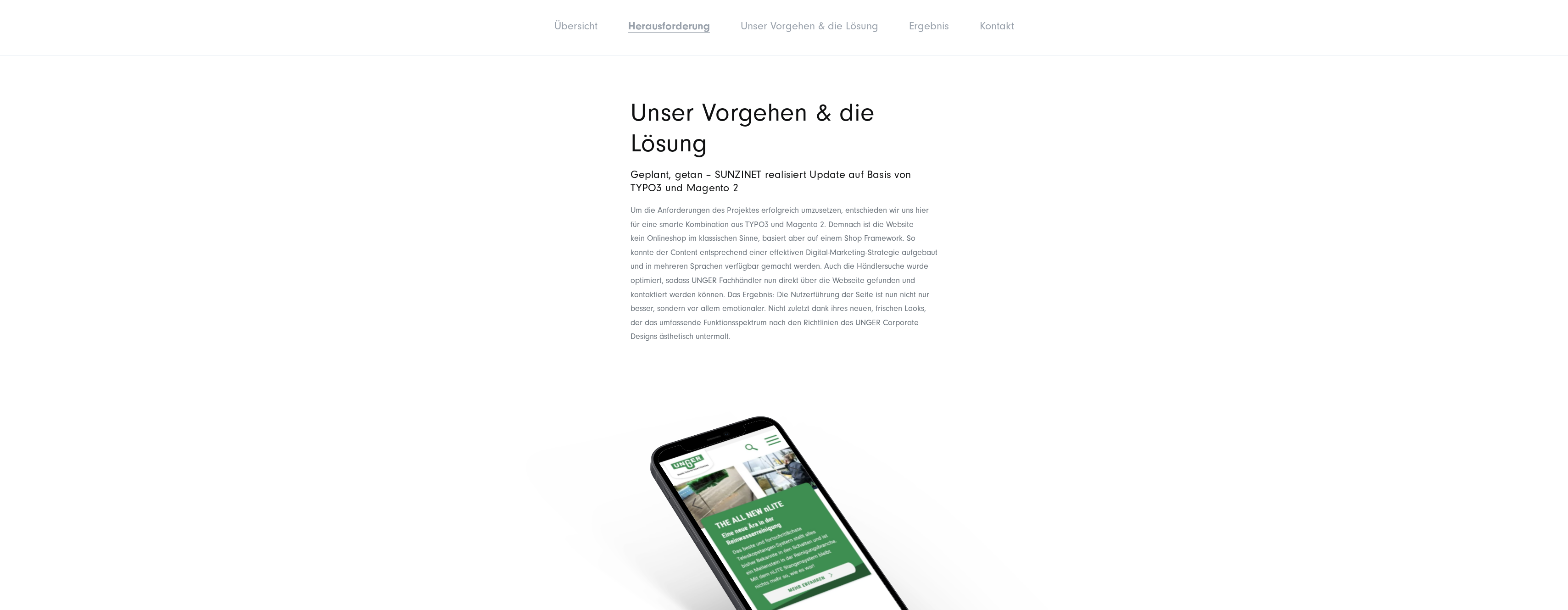
scroll to position [1514, 0]
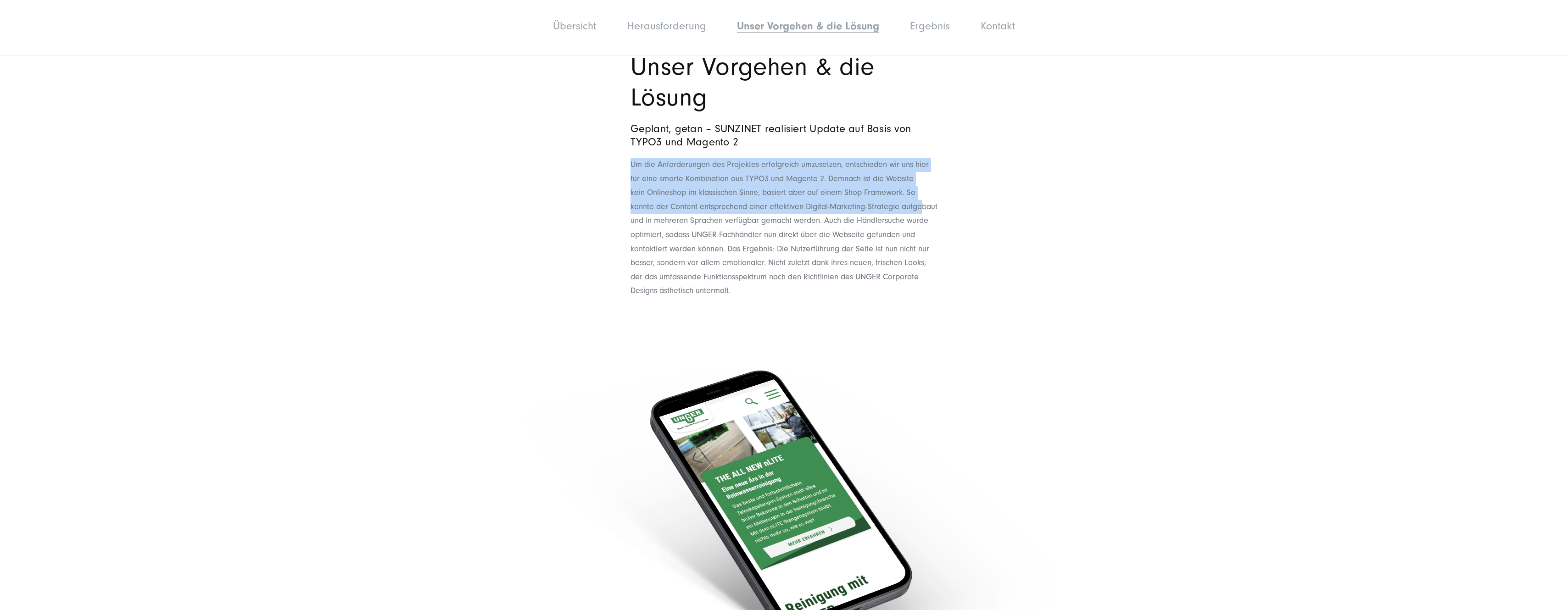
drag, startPoint x: 633, startPoint y: 163, endPoint x: 921, endPoint y: 204, distance: 290.9
click at [921, 204] on header "Um die Anforderungen des Projektes erfolgreich umzusetzen, entschieden wir uns …" at bounding box center [784, 228] width 307 height 140
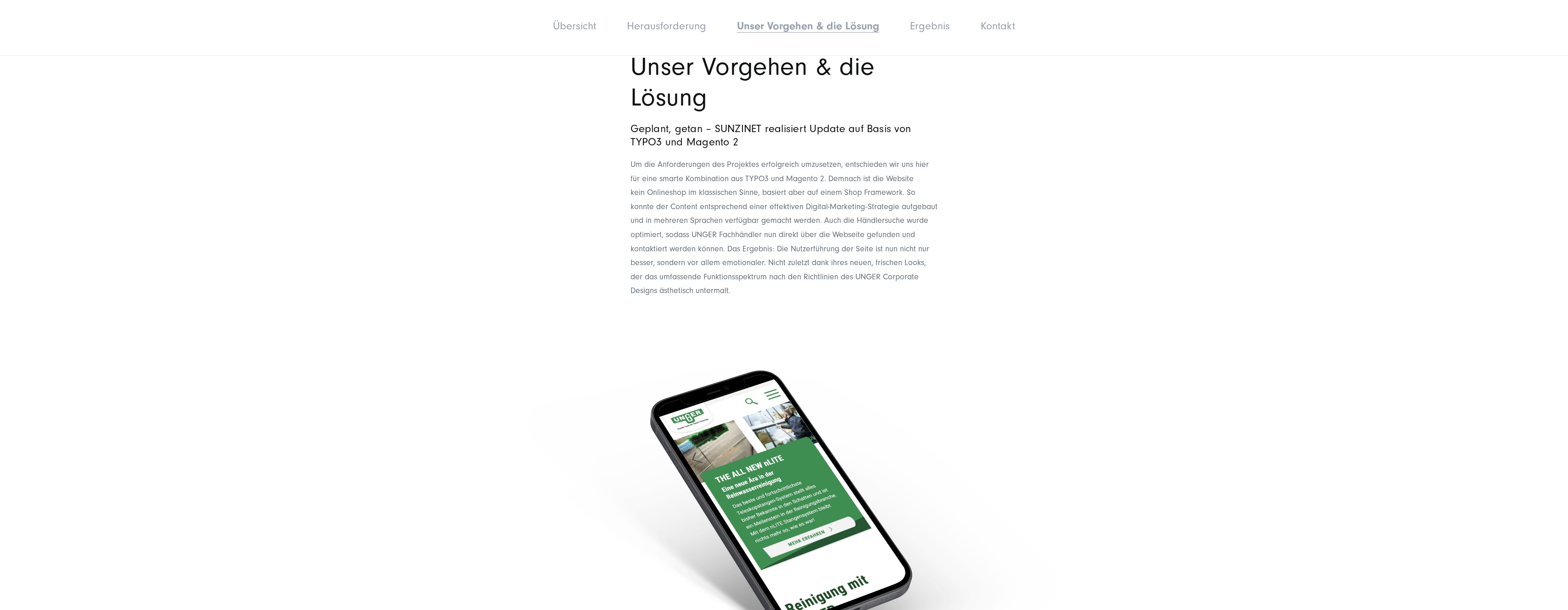
drag, startPoint x: 921, startPoint y: 204, endPoint x: 914, endPoint y: 217, distance: 14.8
click at [914, 217] on header "Um die Anforderungen des Projektes erfolgreich umzusetzen, entschieden wir uns …" at bounding box center [784, 228] width 307 height 140
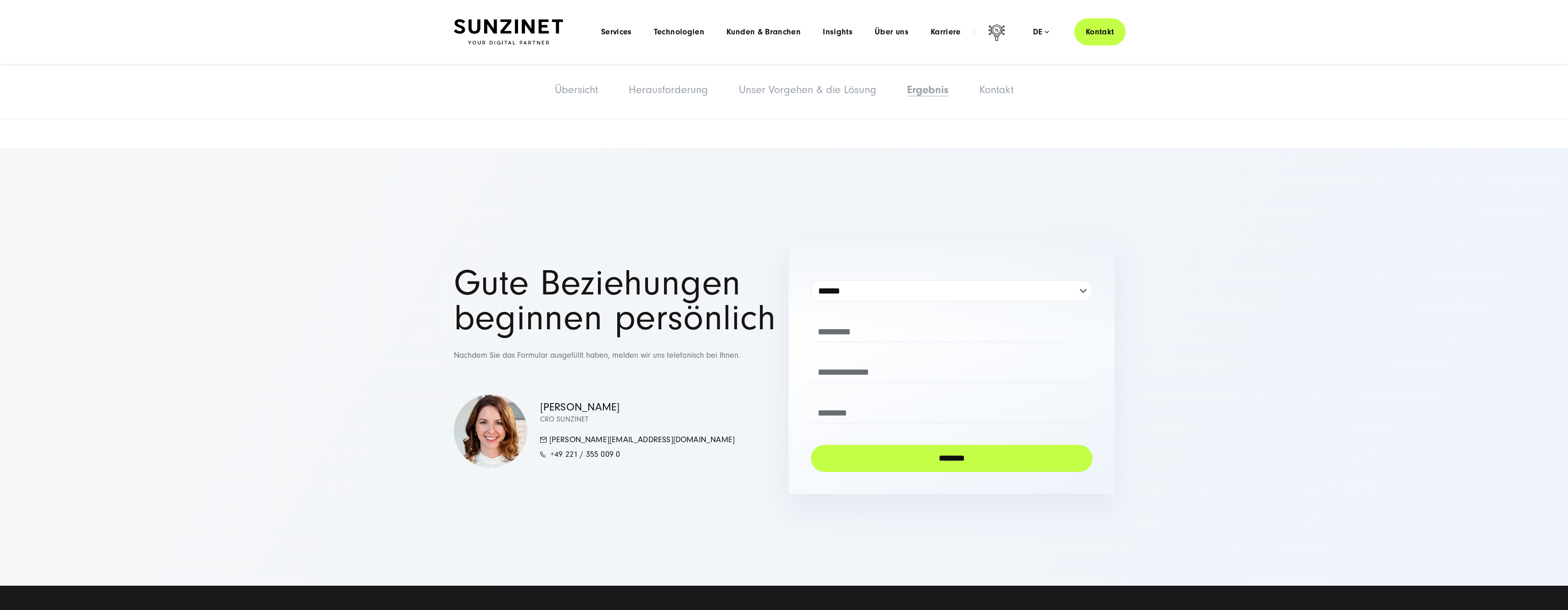
scroll to position [2799, 0]
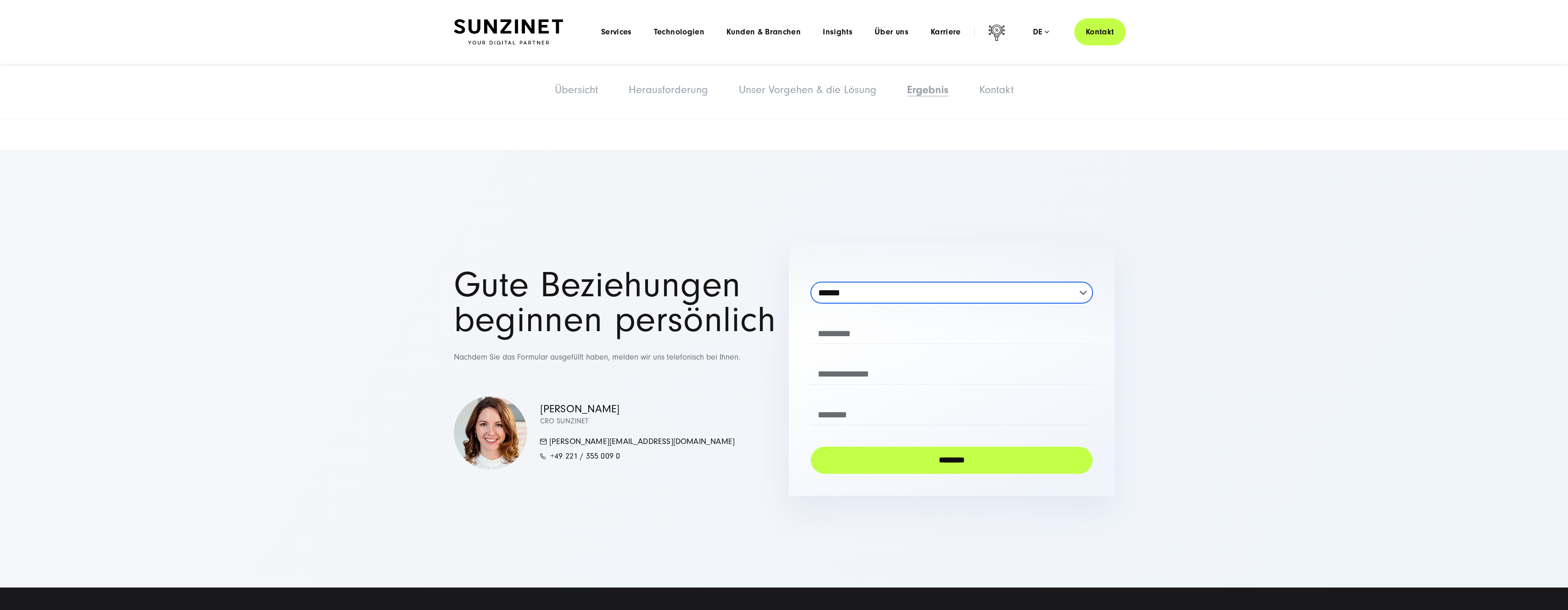
click at [1086, 282] on select "**********" at bounding box center [951, 293] width 282 height 21
click at [1256, 280] on section "**********" at bounding box center [784, 369] width 1568 height 438
click at [699, 33] on span "Technologien" at bounding box center [679, 32] width 50 height 9
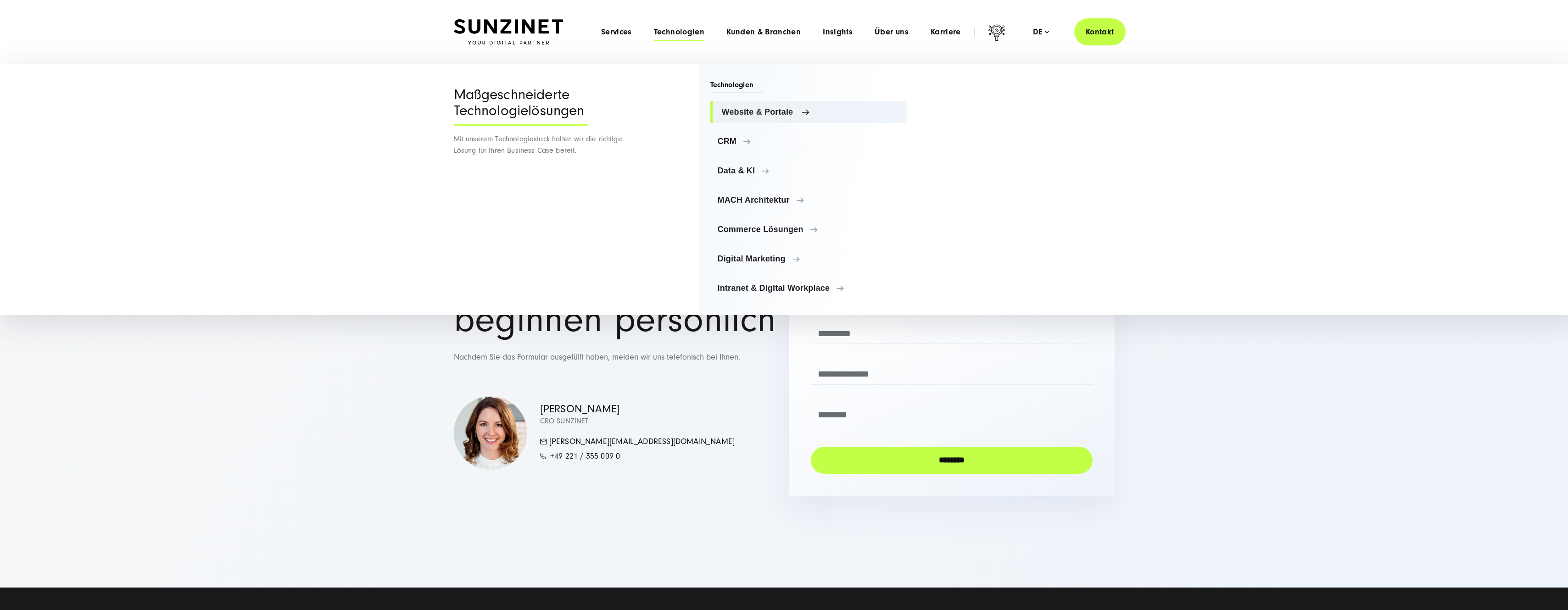
click at [762, 111] on span "Website & Portale" at bounding box center [811, 112] width 178 height 9
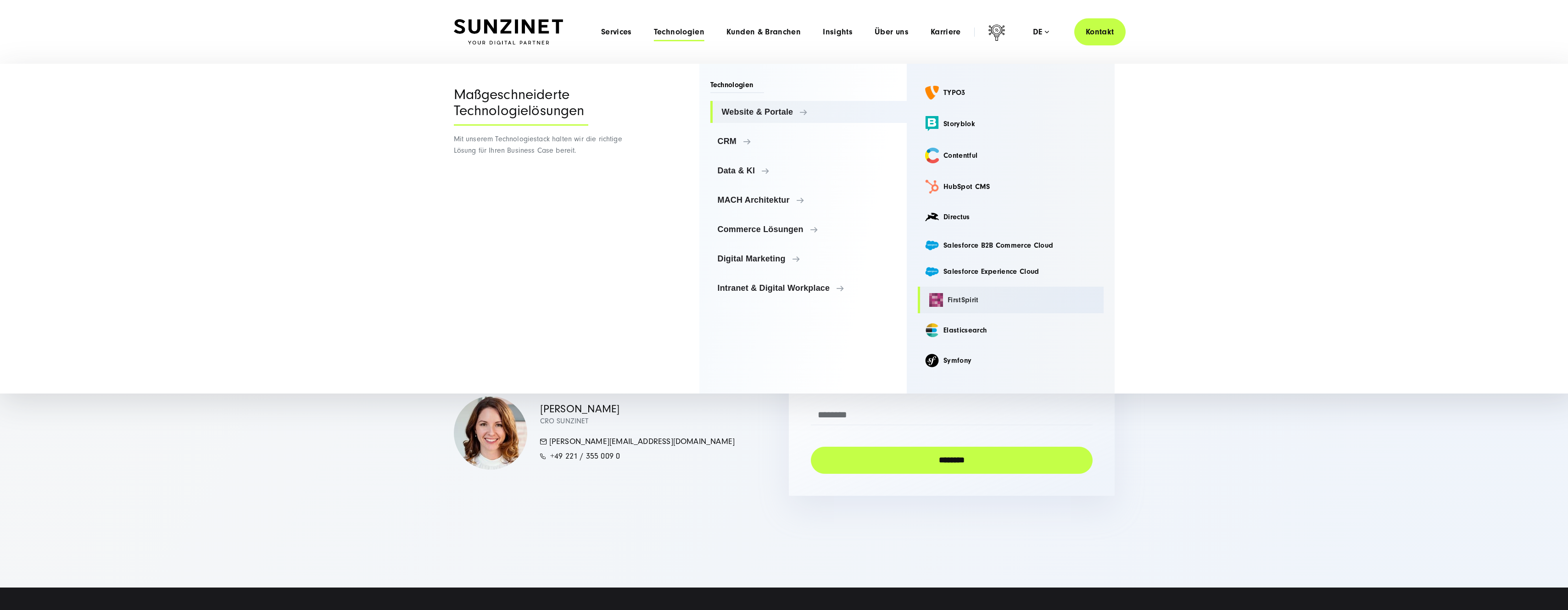
click at [957, 299] on link "FirstSpirit" at bounding box center [1011, 300] width 186 height 26
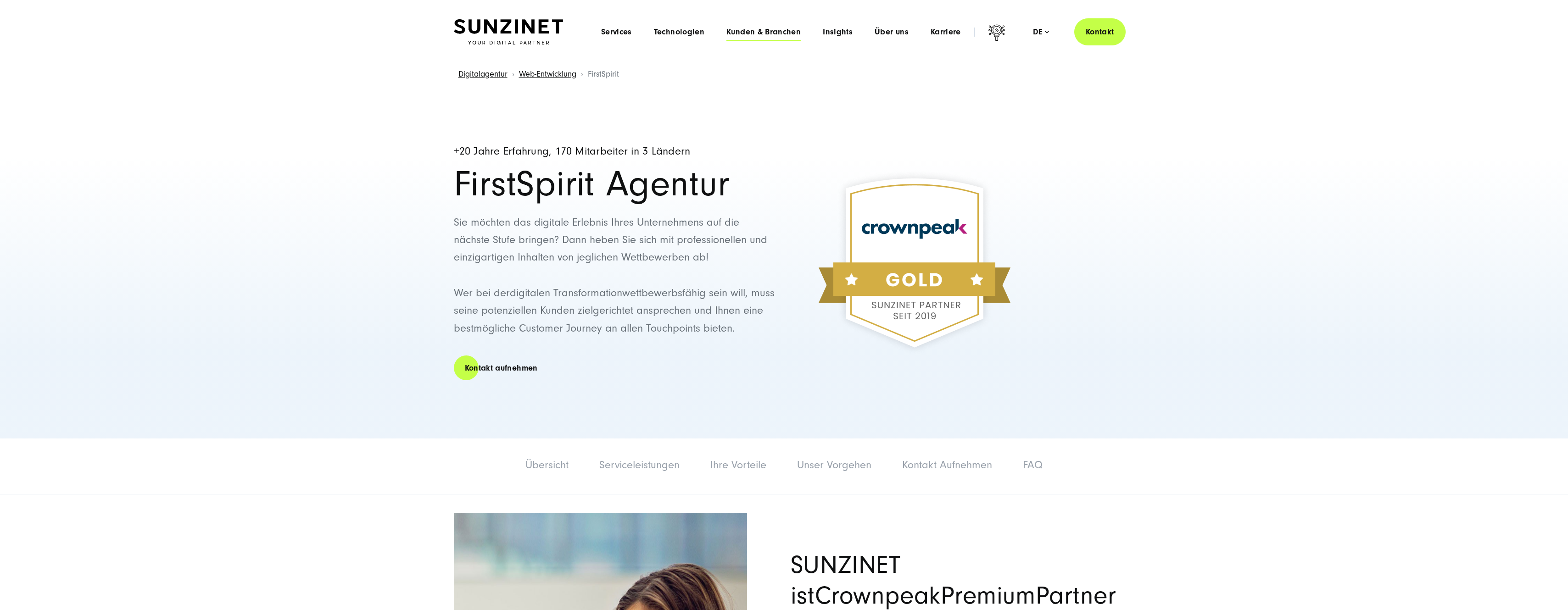
click at [780, 31] on span "Kunden & Branchen" at bounding box center [763, 32] width 74 height 9
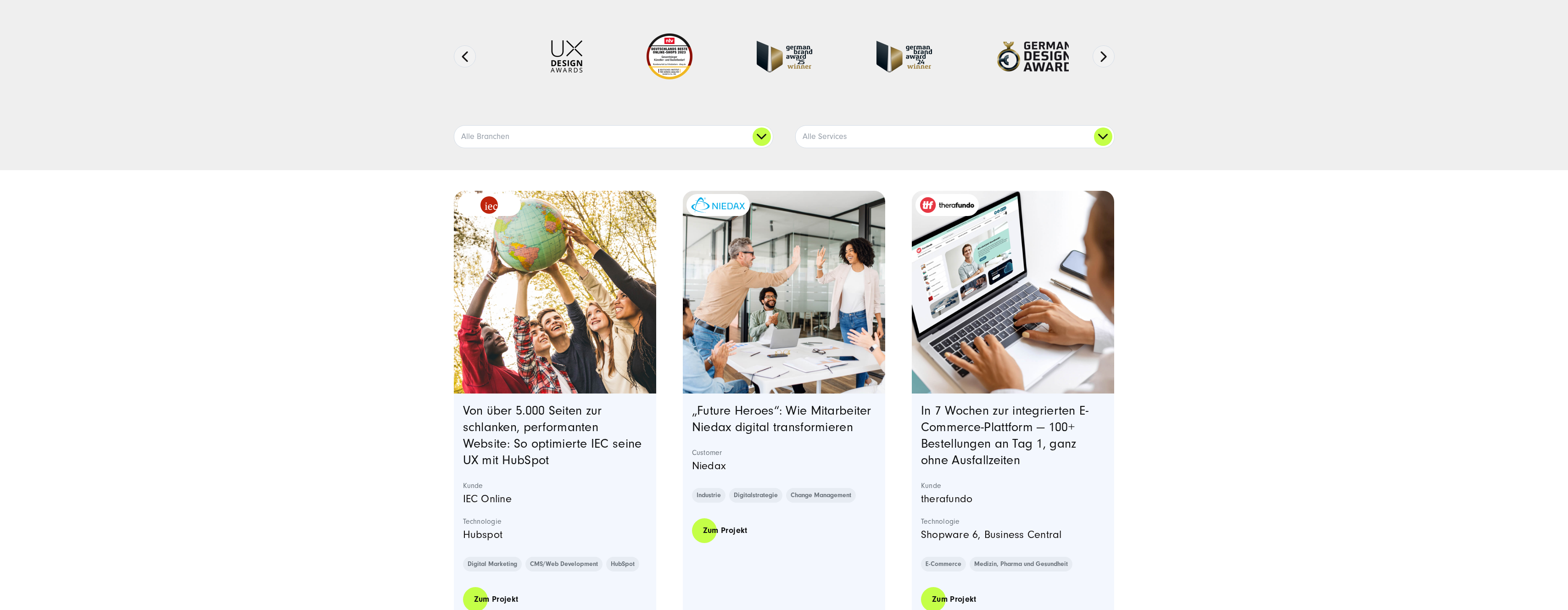
scroll to position [138, 0]
click at [762, 138] on link "Alle Branchen" at bounding box center [614, 136] width 318 height 22
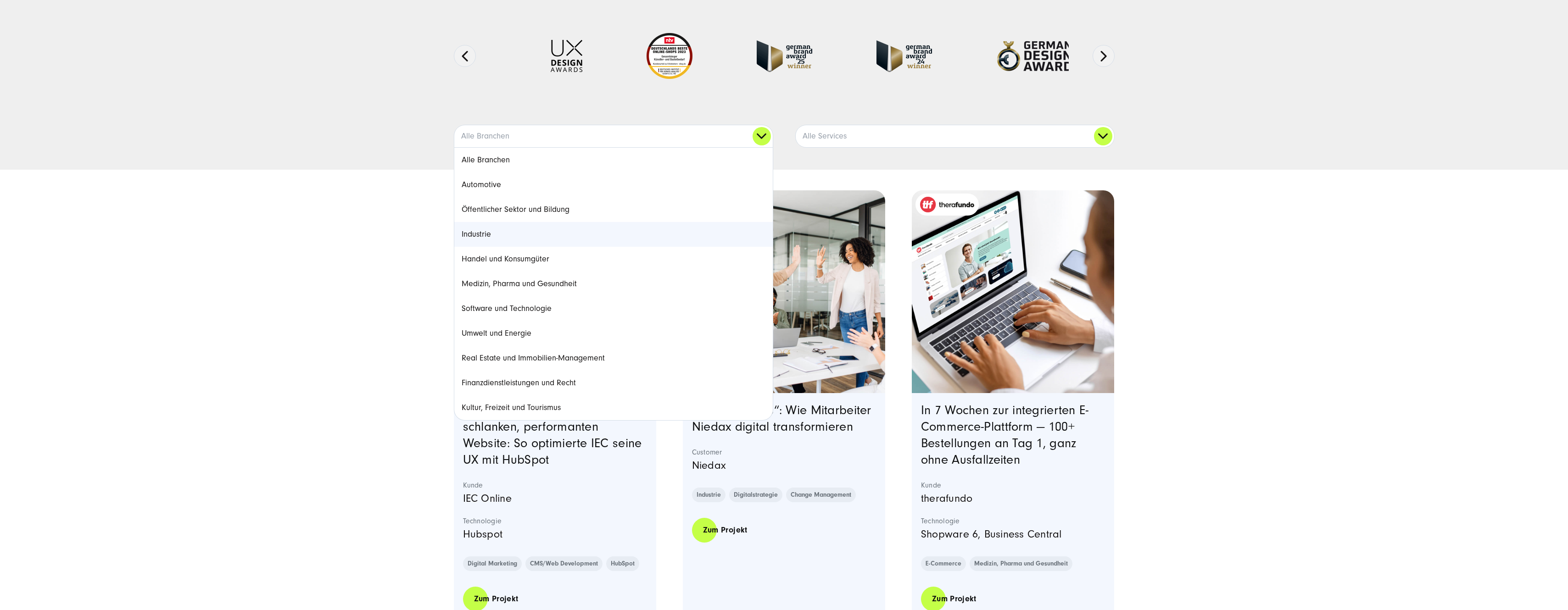
click at [546, 233] on link "Industrie" at bounding box center [614, 234] width 318 height 25
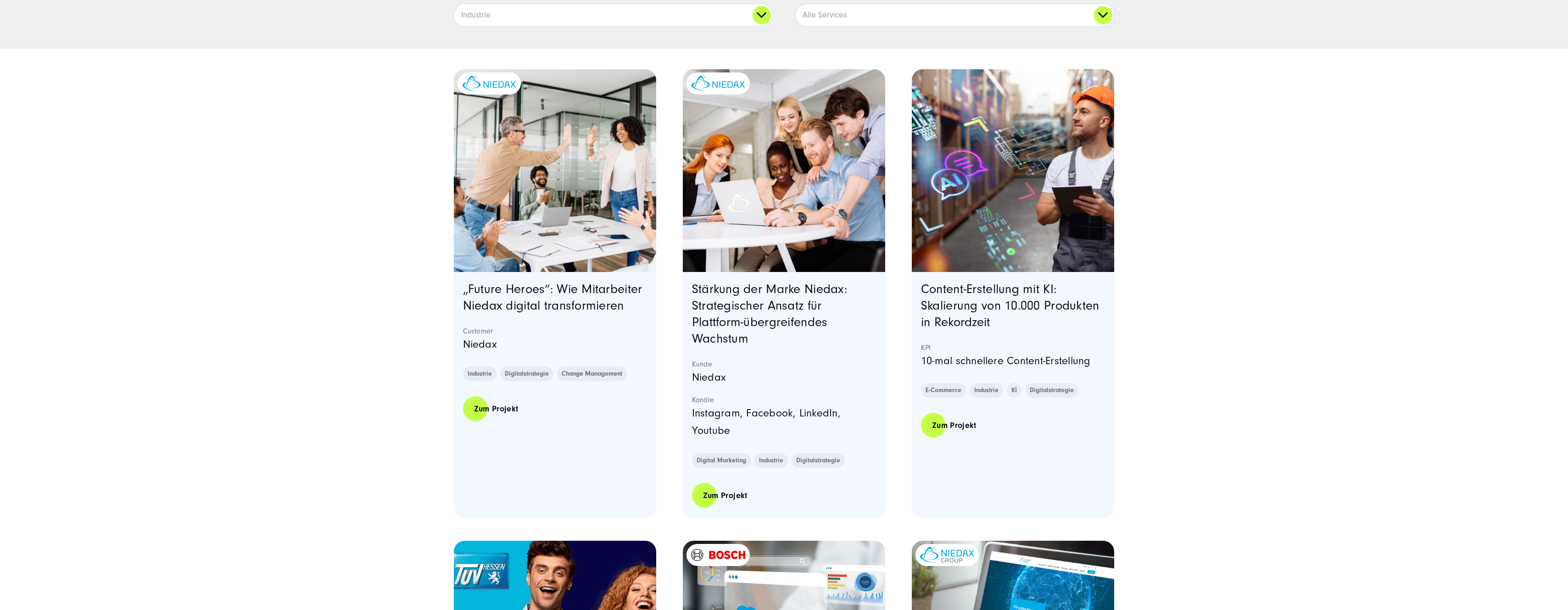
scroll to position [275, 0]
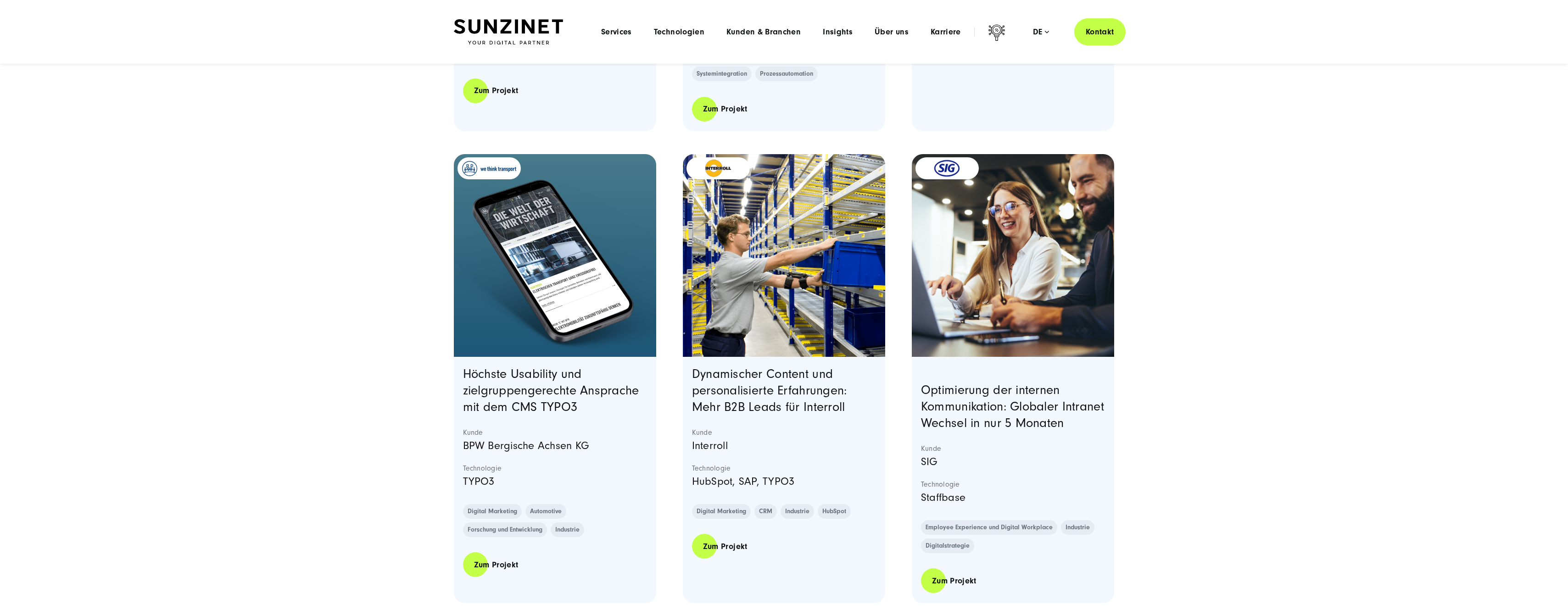
scroll to position [826, 0]
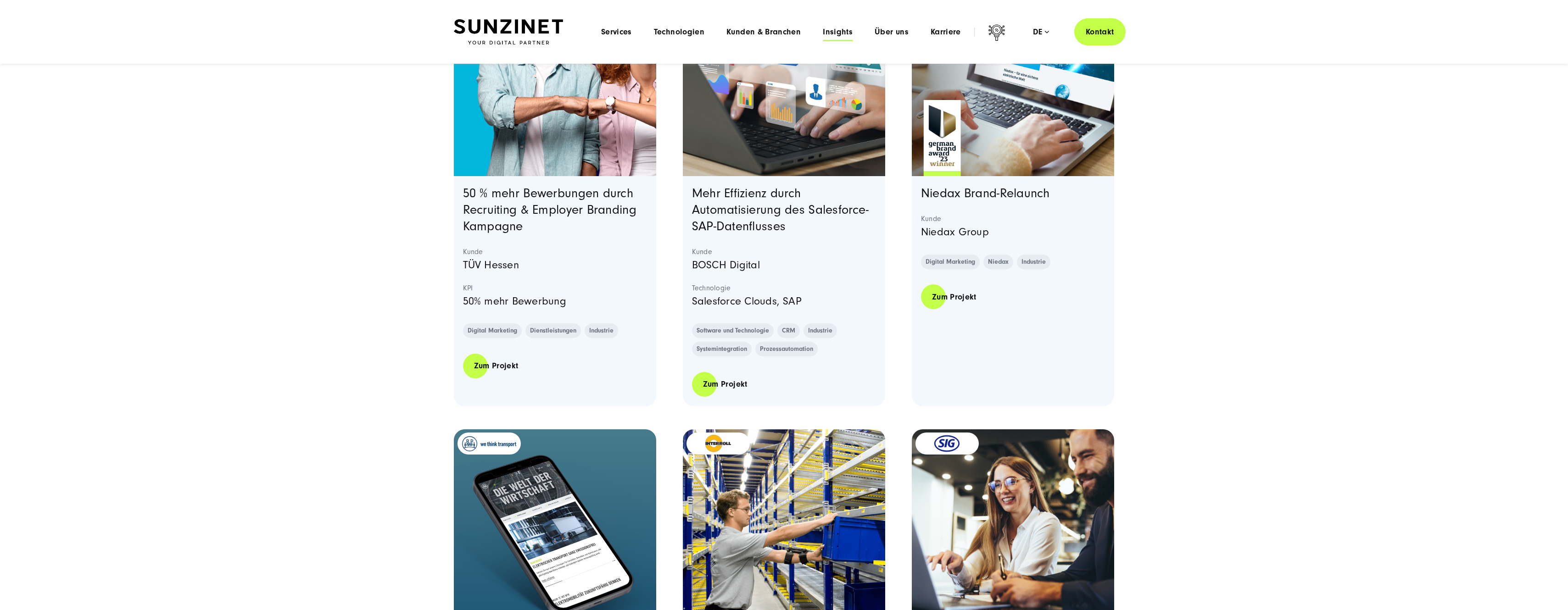
click at [846, 29] on span "Insights" at bounding box center [838, 32] width 30 height 9
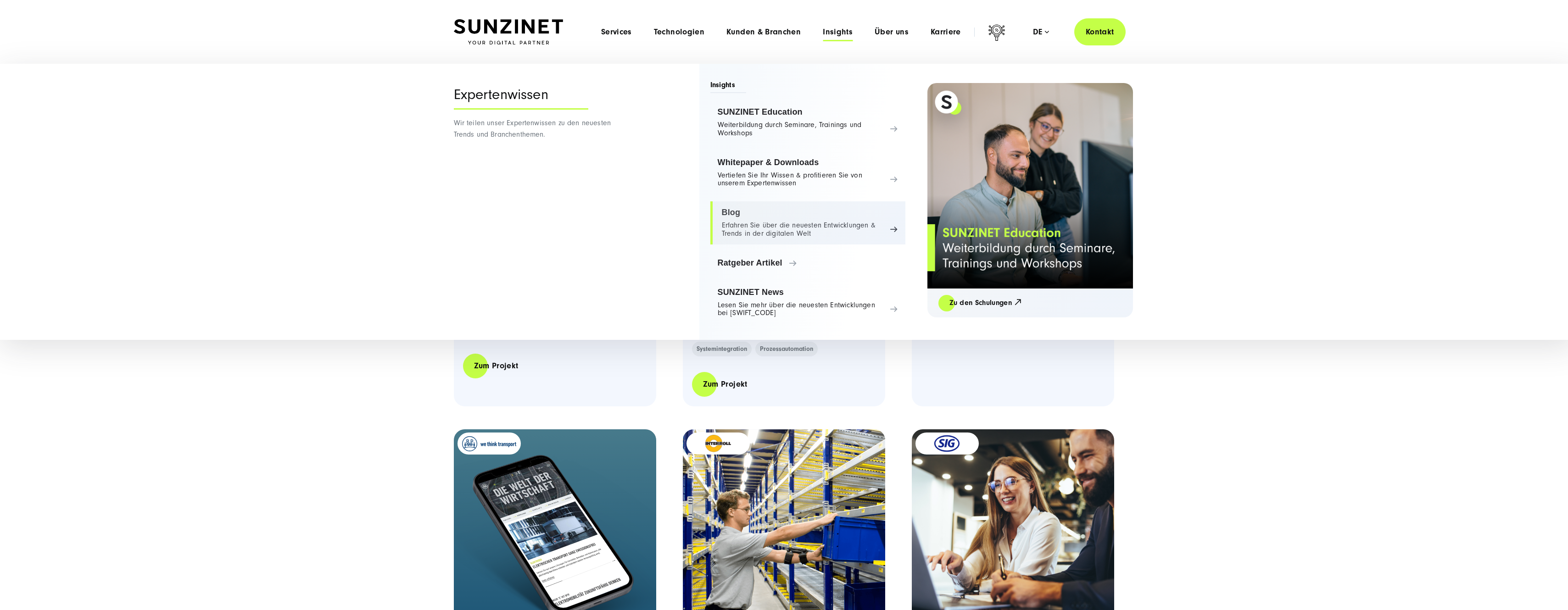
click at [763, 217] on link "Blog Erfahren Sie über die neuesten Entwicklungen & Trends in der digitalen Welt" at bounding box center [807, 223] width 195 height 43
